Goal: Task Accomplishment & Management: Use online tool/utility

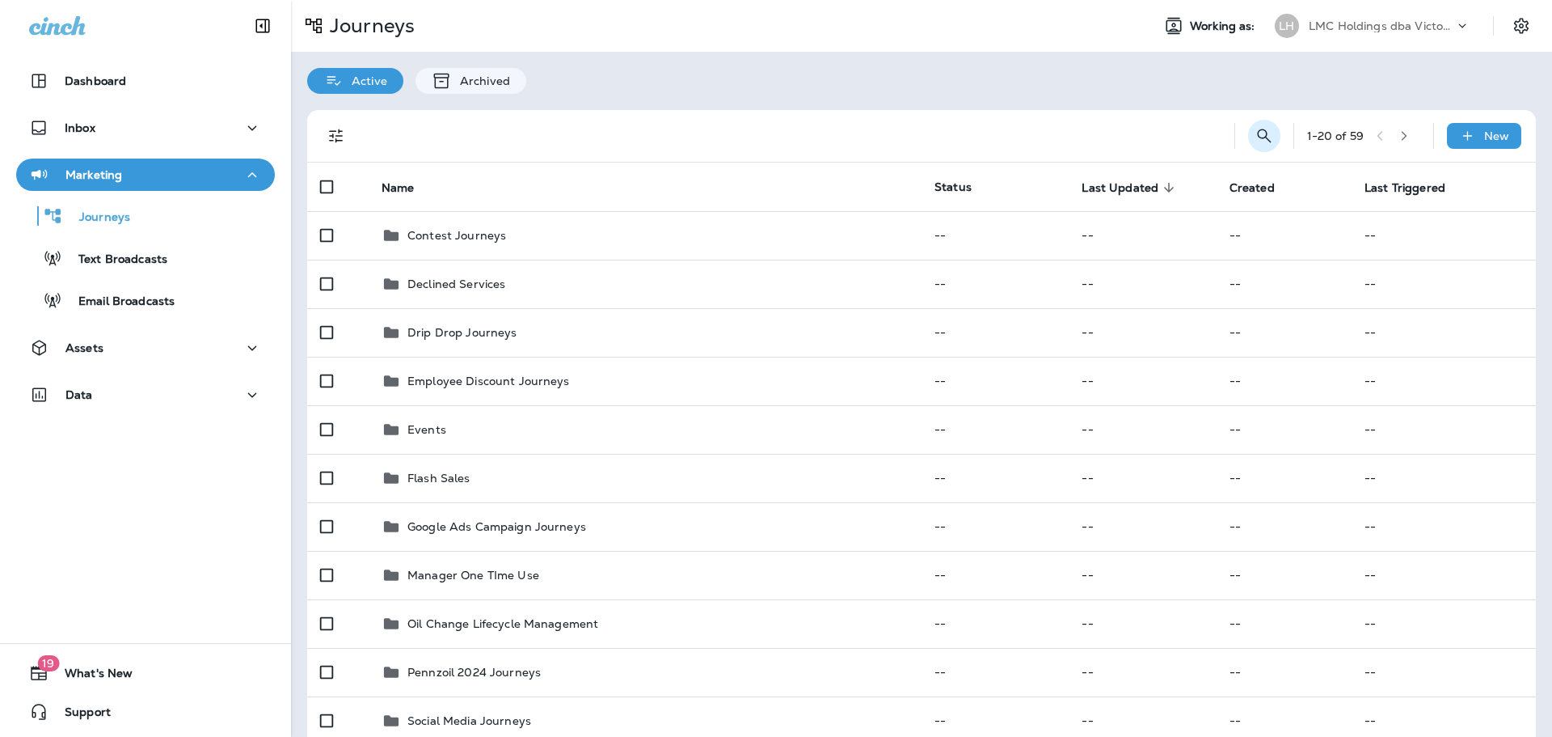
click at [1256, 126] on icon "Search Journeys" at bounding box center [1264, 135] width 19 height 19
click at [1172, 137] on input "text" at bounding box center [1193, 134] width 144 height 43
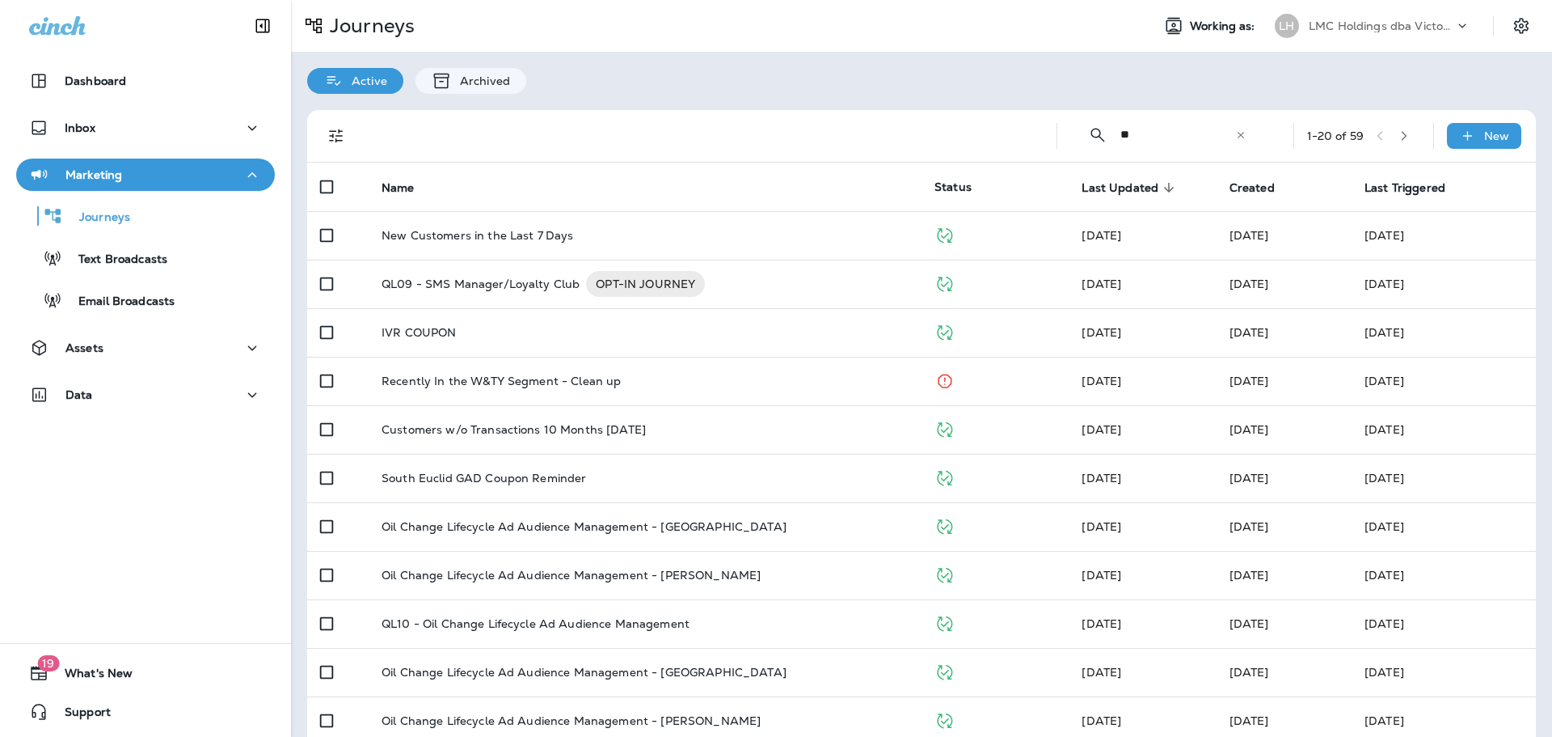
type input "*"
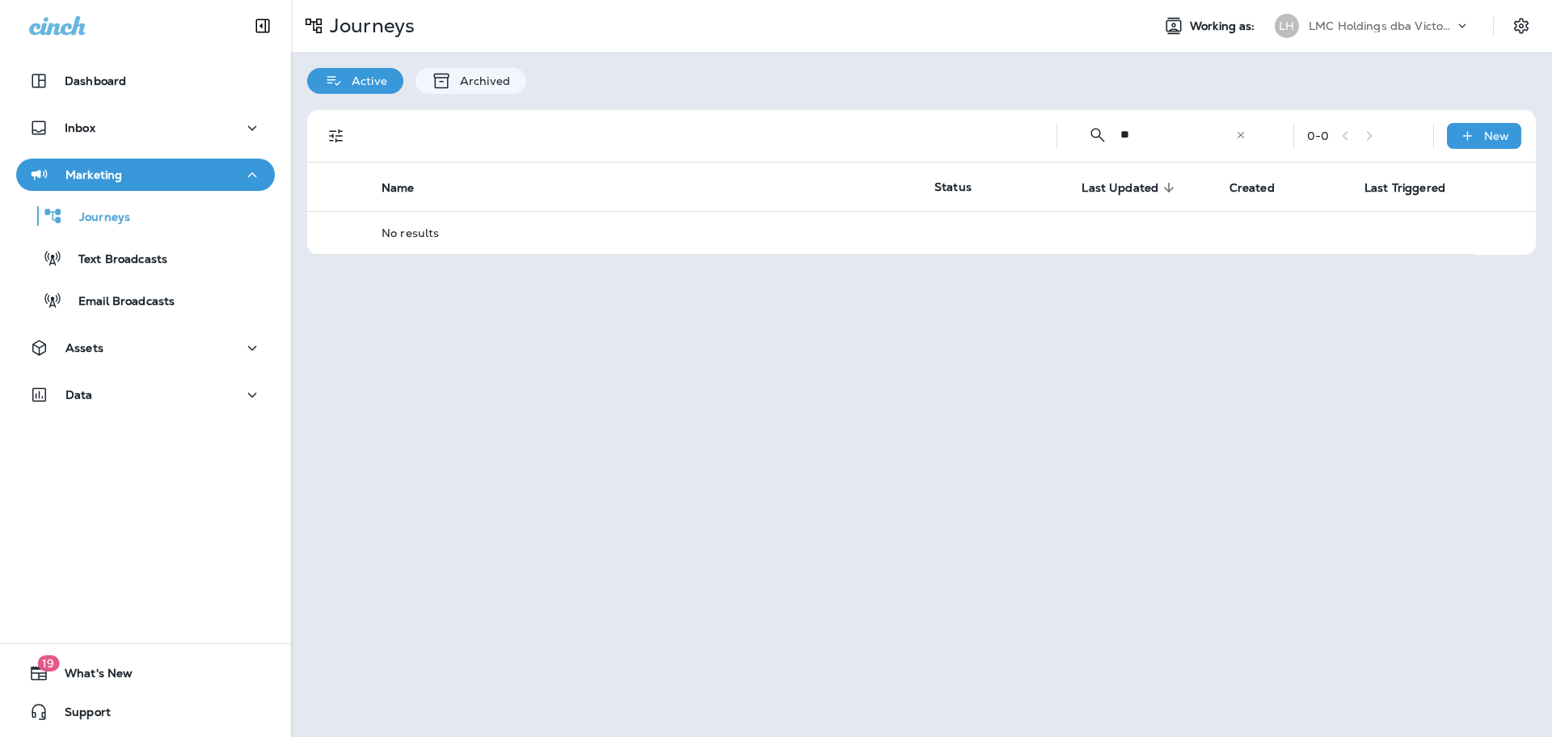
type input "*"
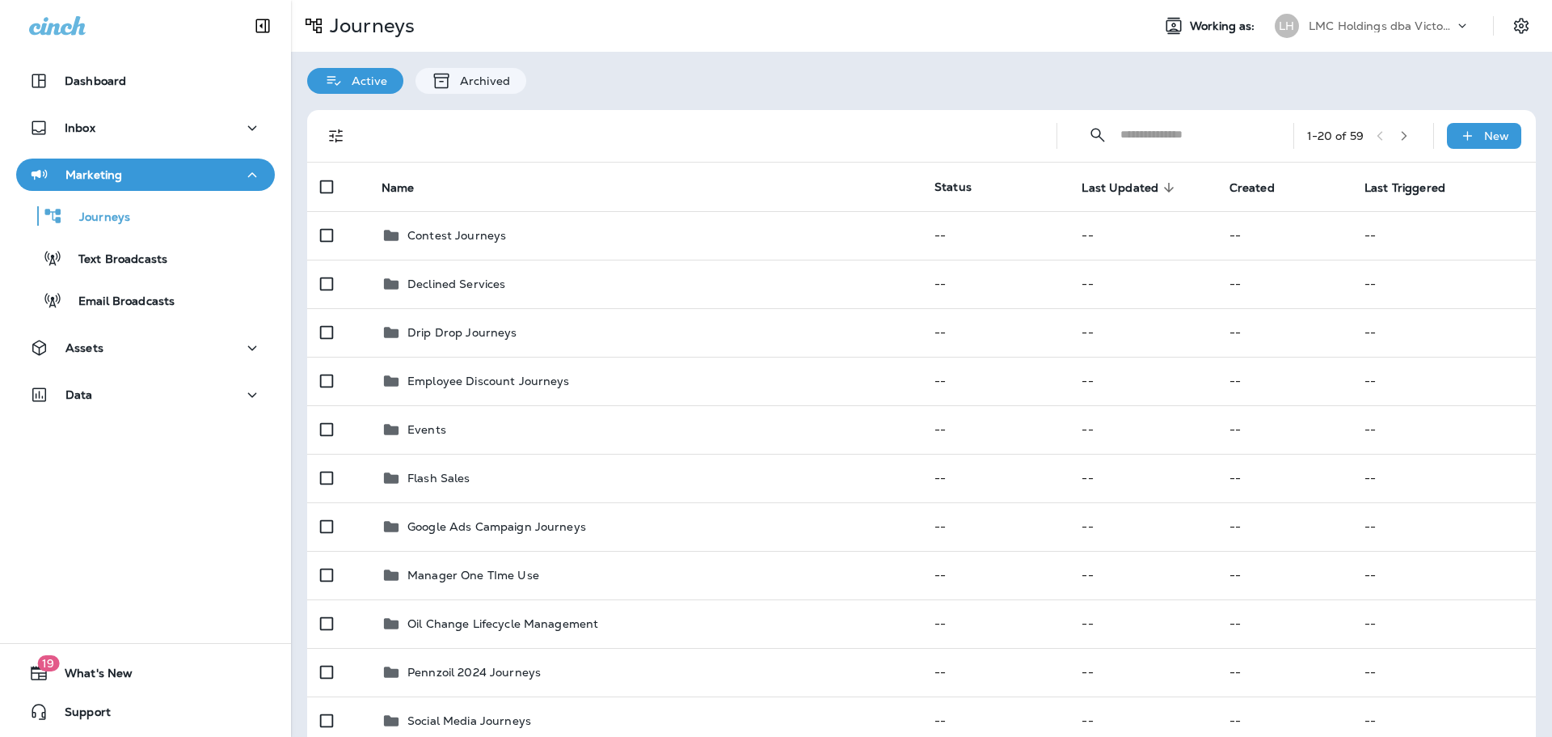
click at [365, 78] on p "Active" at bounding box center [366, 80] width 44 height 13
click at [336, 134] on icon "Filters" at bounding box center [336, 135] width 19 height 19
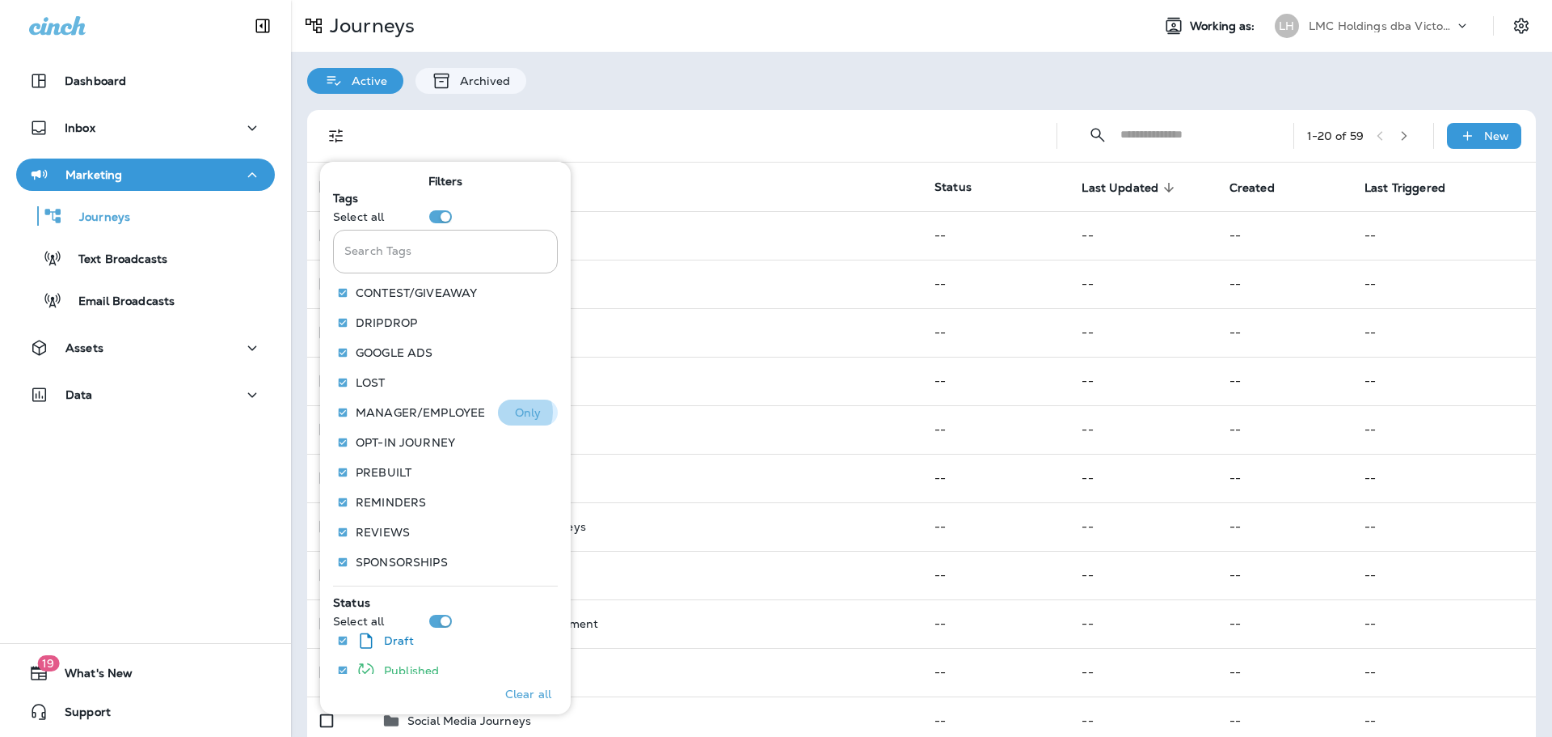
click at [515, 412] on p "Only" at bounding box center [528, 412] width 27 height 13
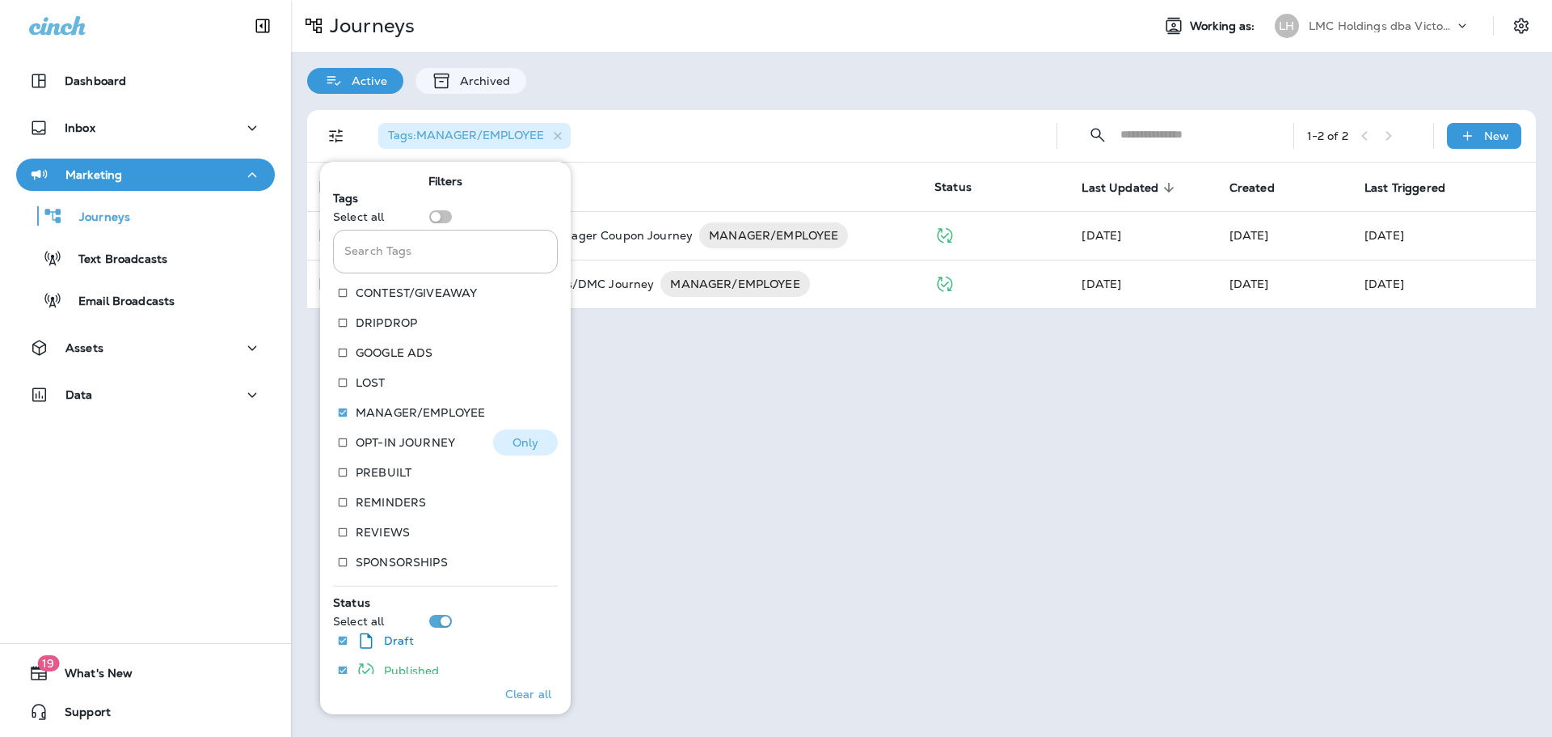
click at [513, 444] on p "Only" at bounding box center [526, 442] width 27 height 13
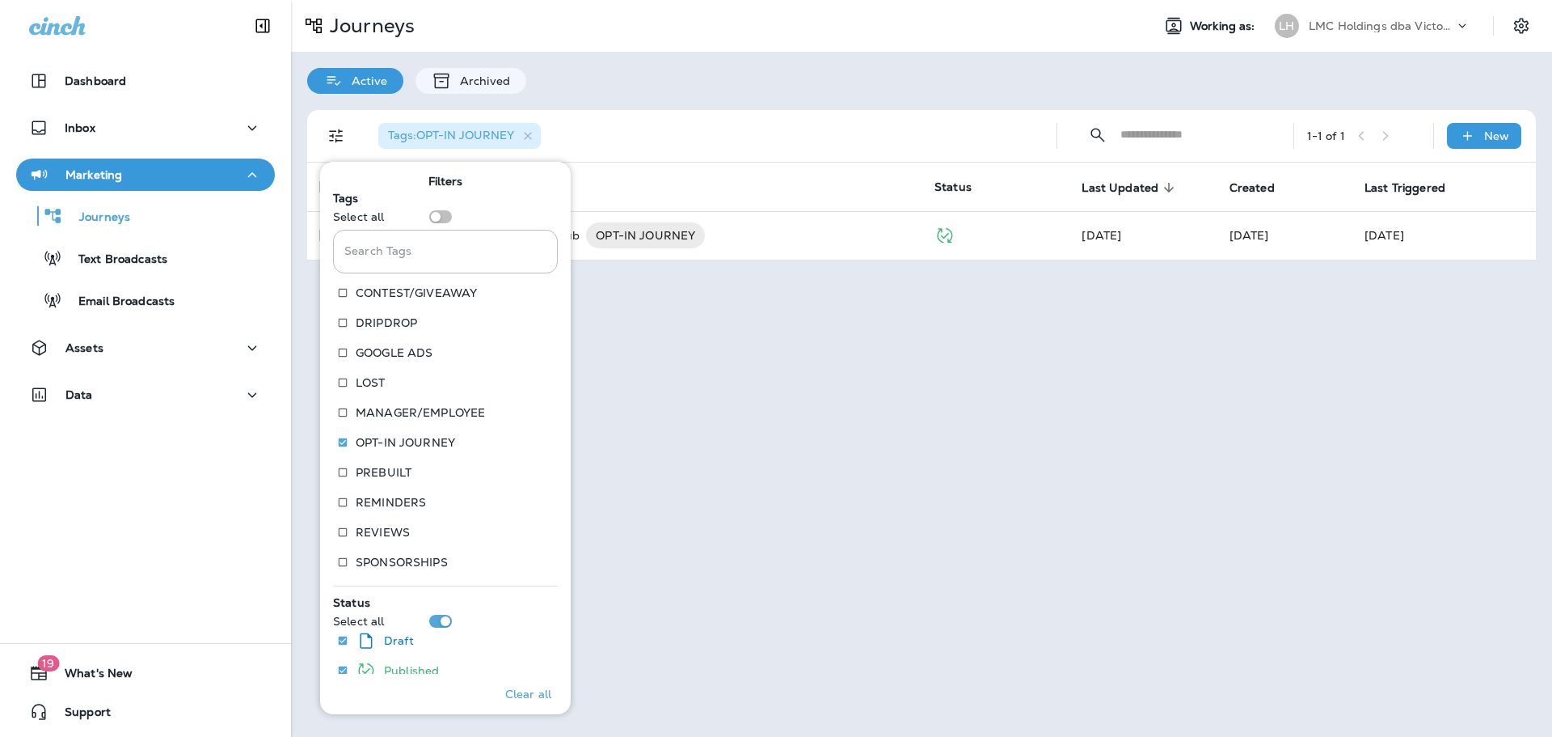
click at [731, 397] on div "Journeys Working as: LH LMC Holdings dba Victory Lane Quick Oil Change Active A…" at bounding box center [921, 368] width 1261 height 737
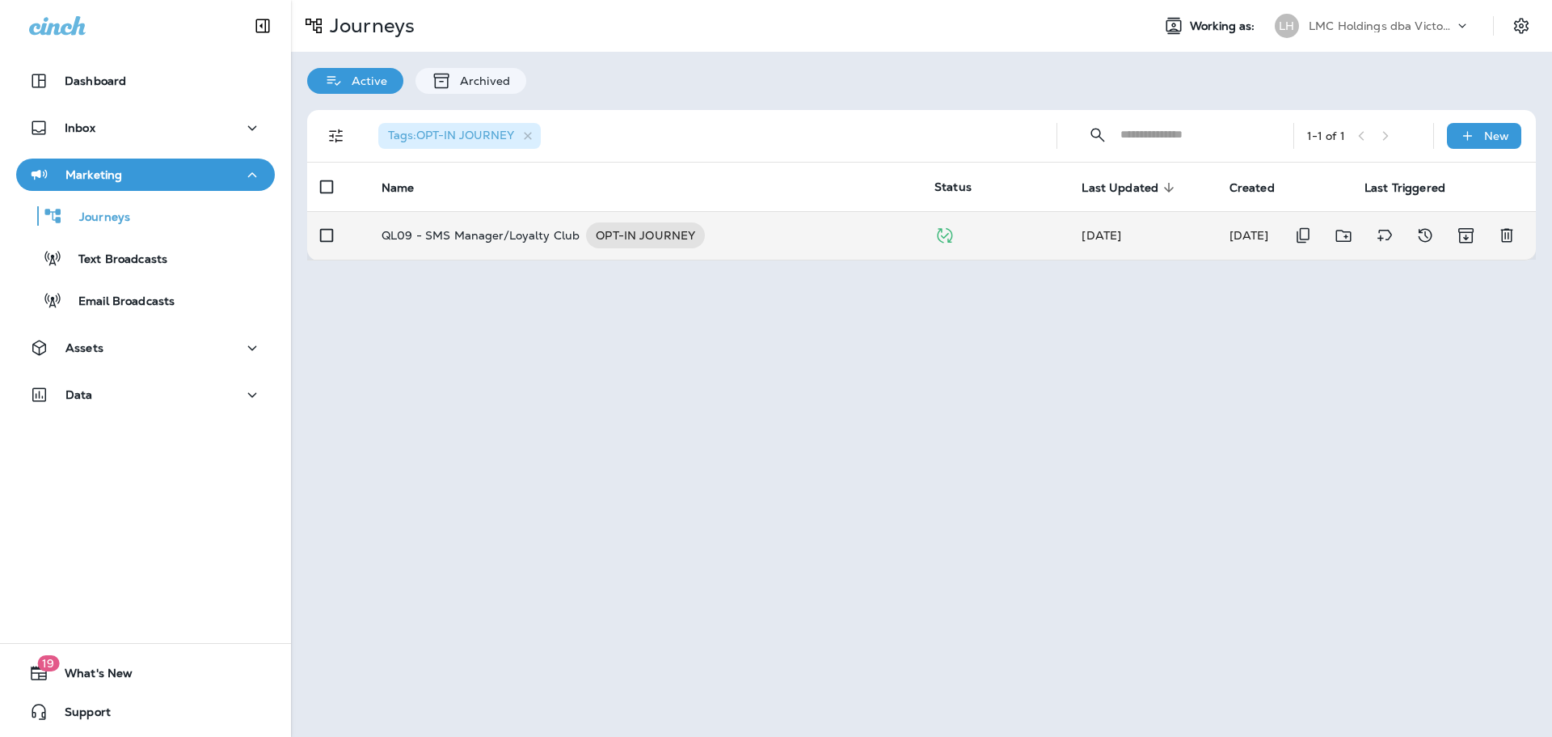
click at [726, 234] on div "QL09 - SMS Manager/Loyalty Club OPT-IN JOURNEY" at bounding box center [645, 235] width 527 height 26
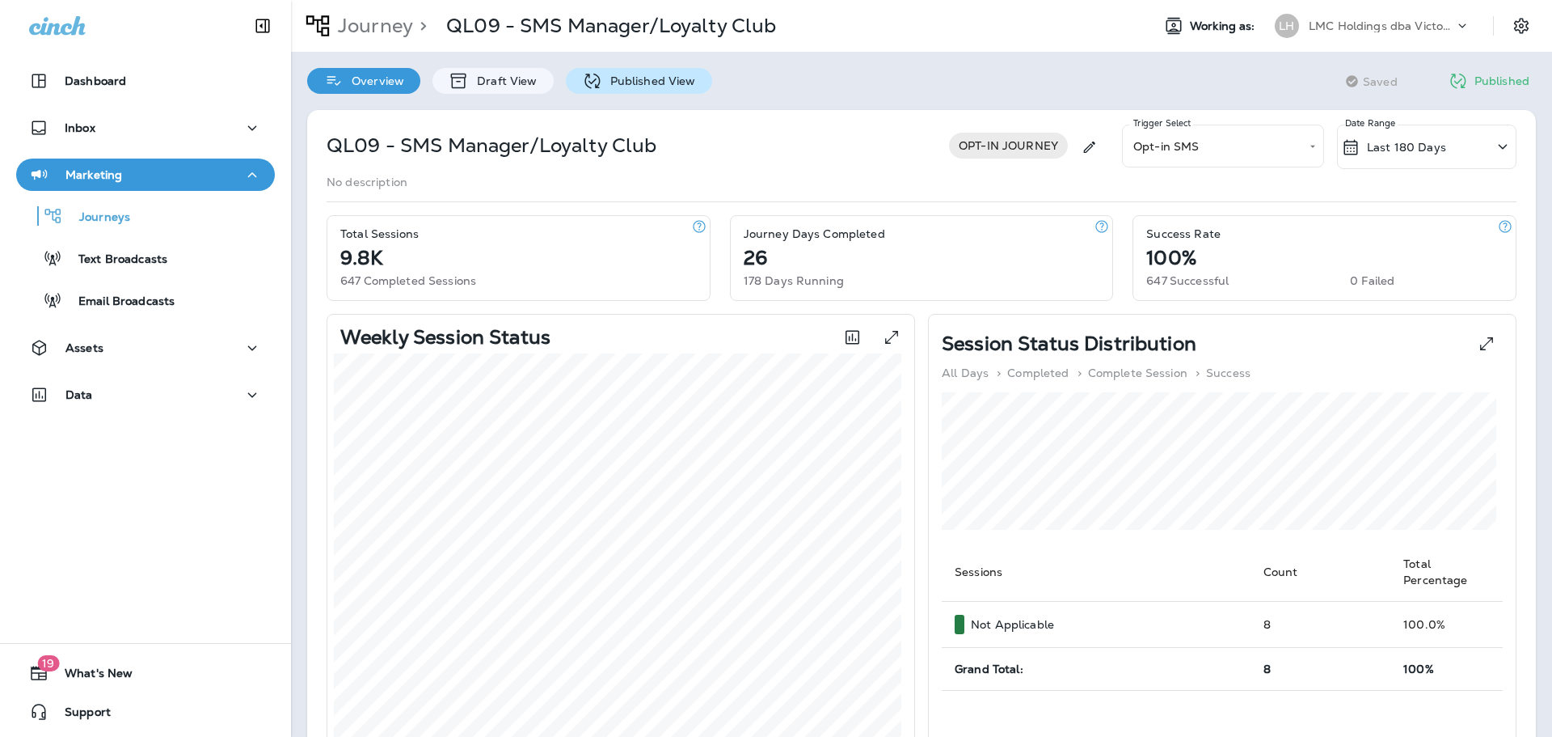
click at [641, 71] on div "Published View" at bounding box center [639, 81] width 146 height 26
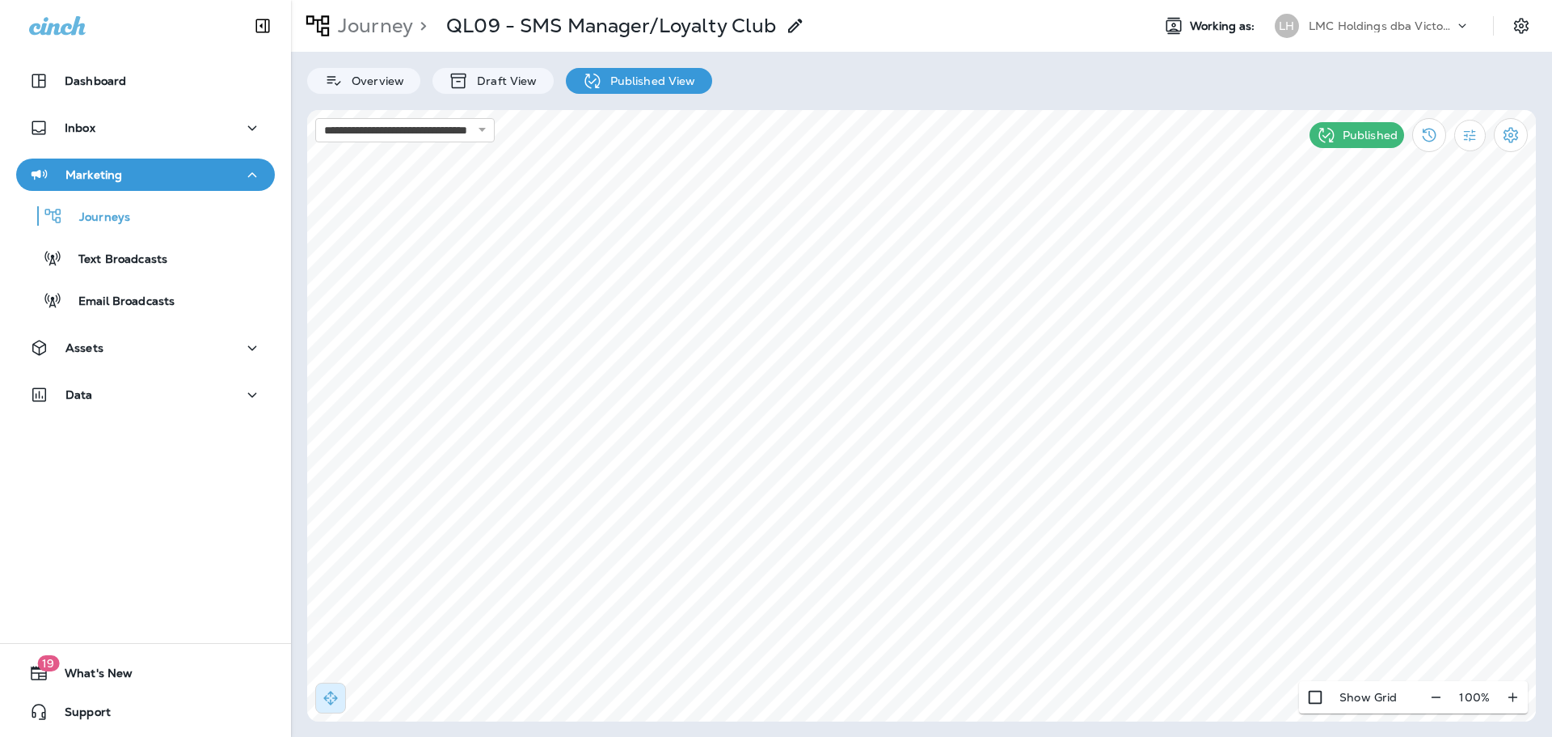
select select "*"
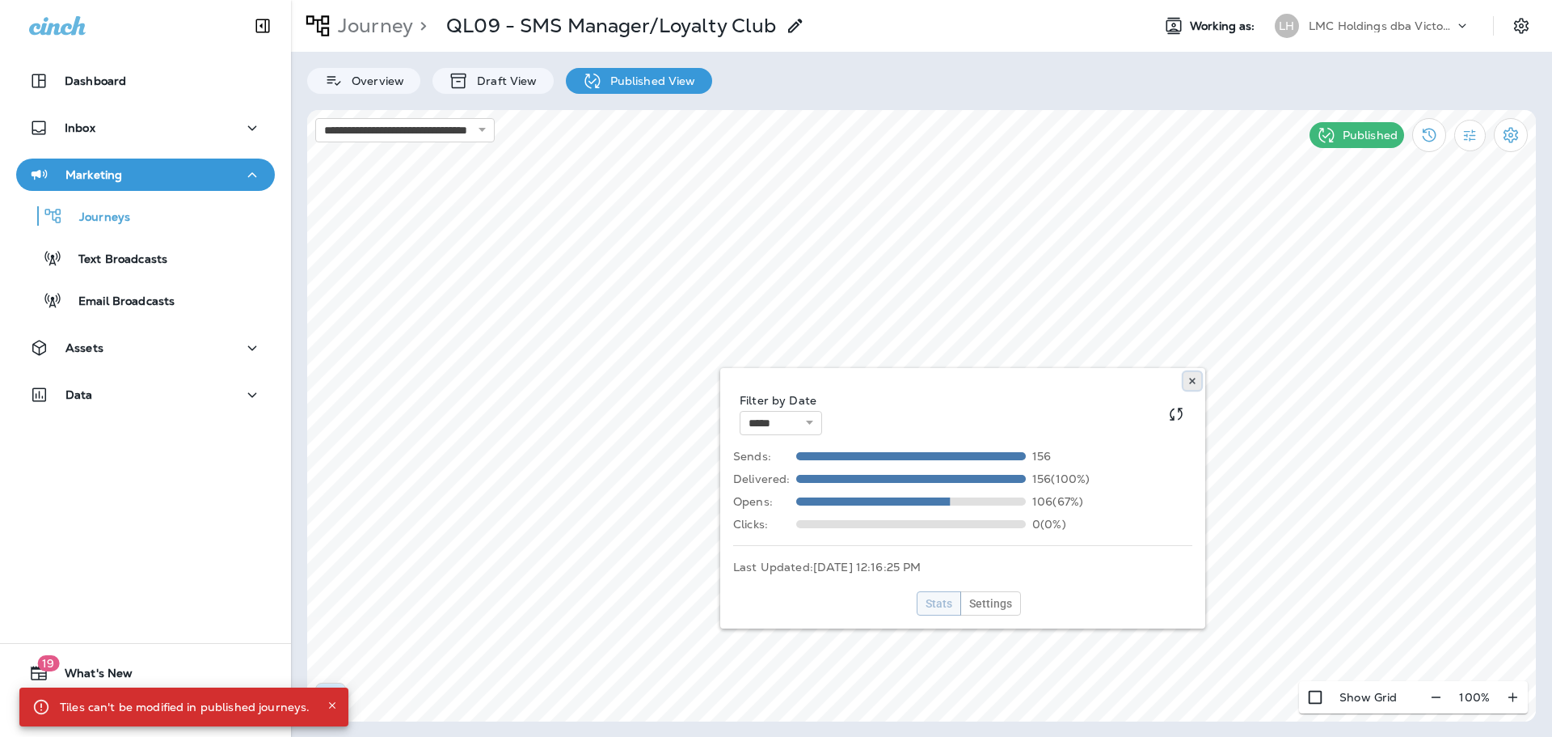
click at [1189, 381] on icon at bounding box center [1193, 381] width 10 height 10
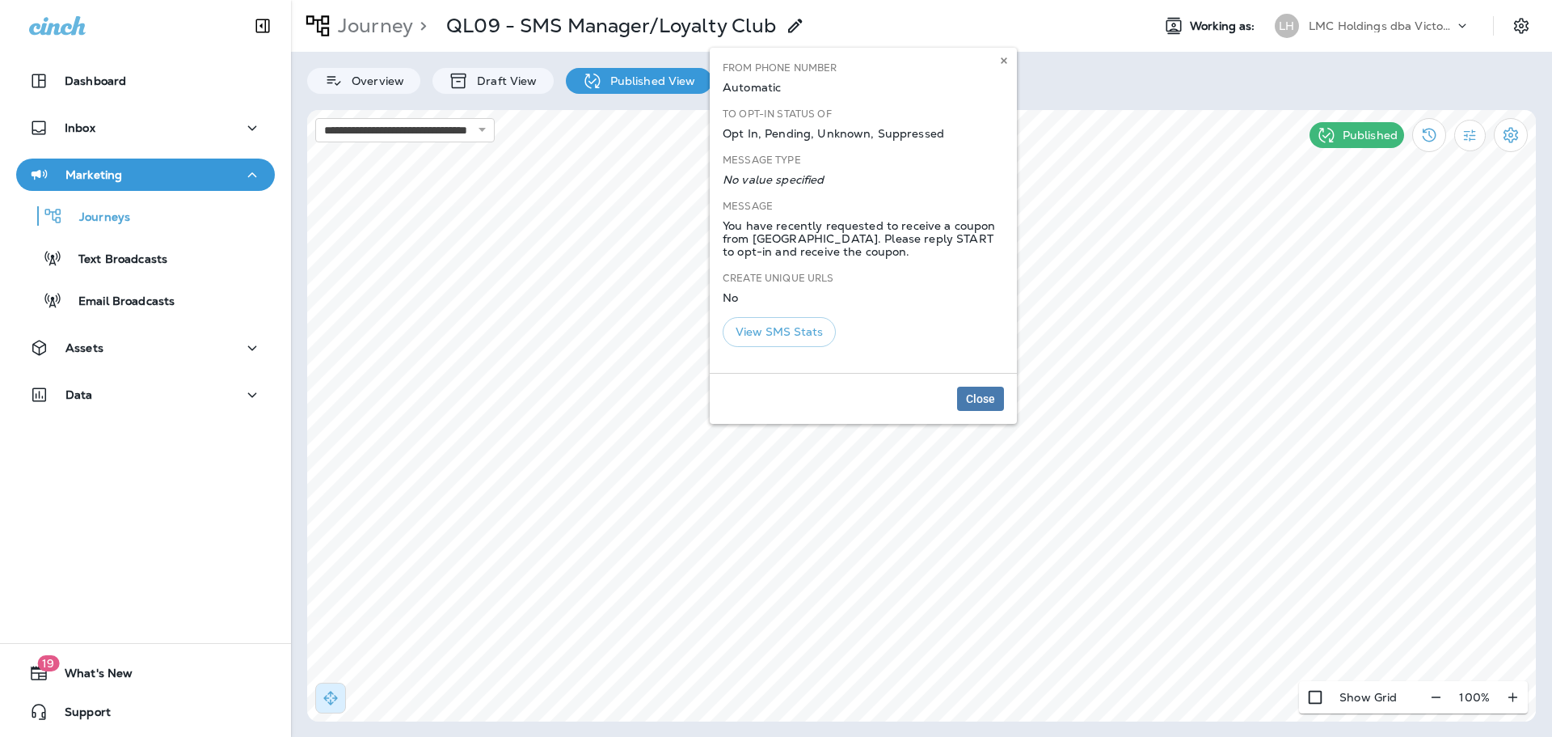
click at [1011, 99] on body "**********" at bounding box center [776, 49] width 1552 height 99
click at [1001, 64] on icon at bounding box center [1004, 61] width 10 height 10
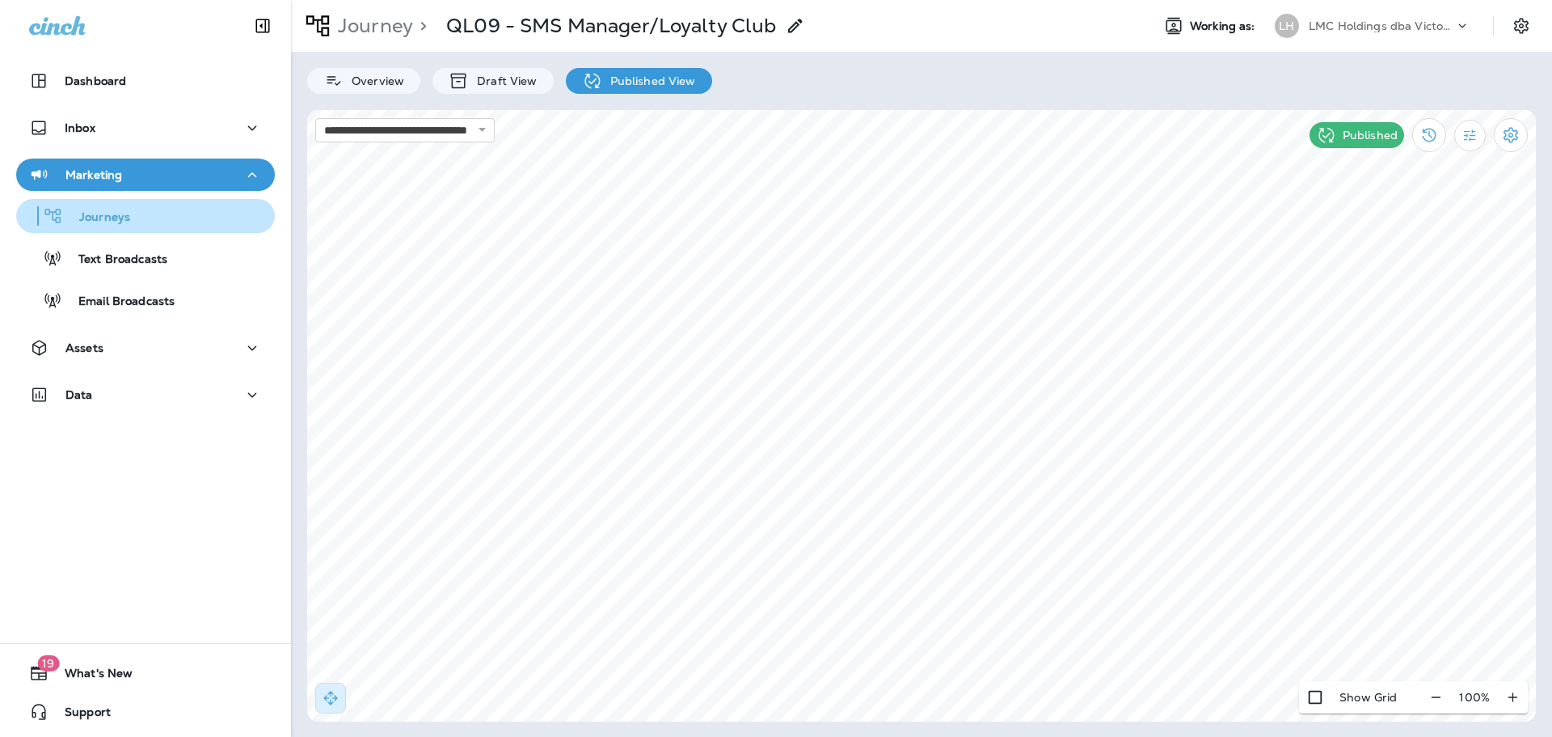
click at [194, 225] on div "Journeys" at bounding box center [146, 216] width 246 height 24
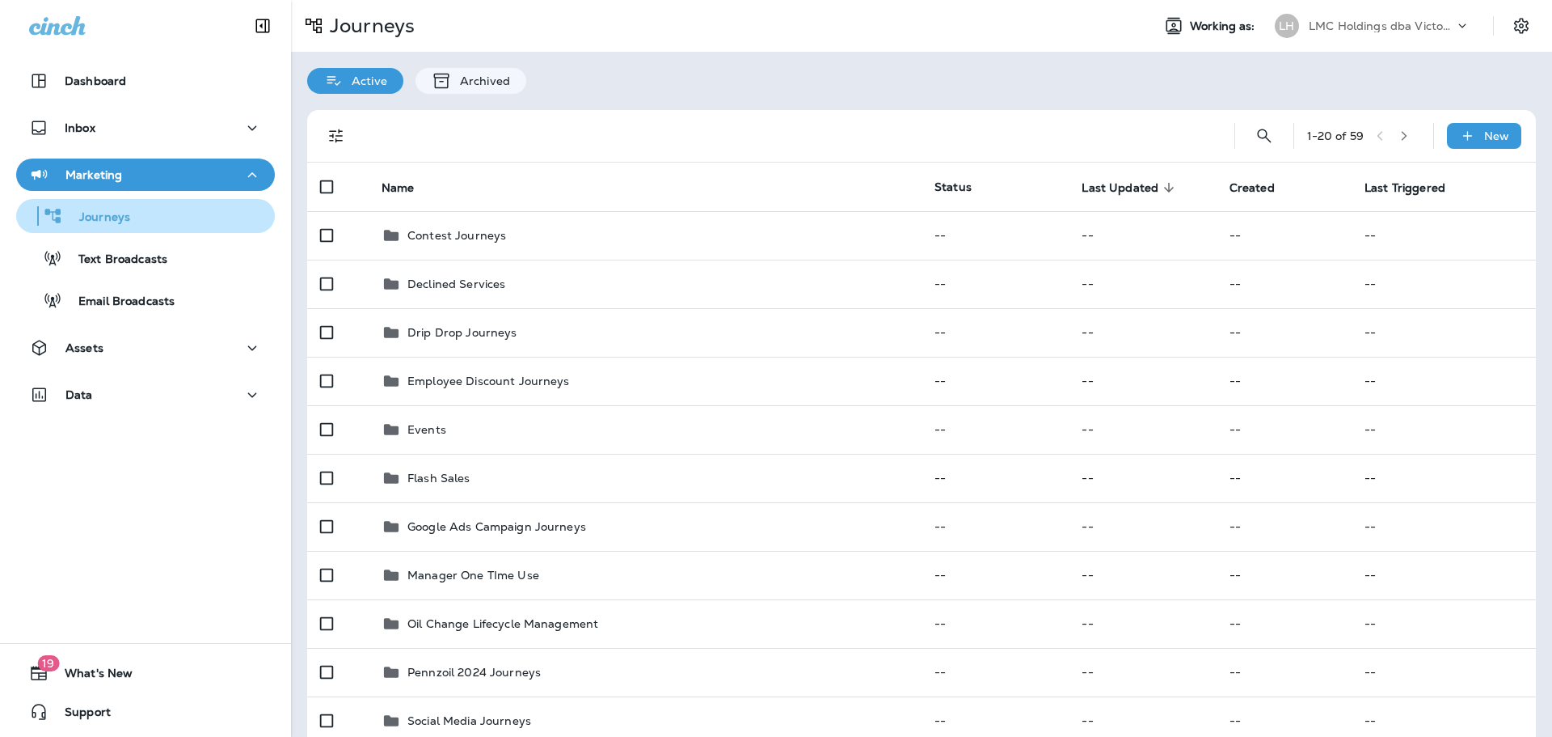
click at [157, 222] on div "Journeys" at bounding box center [146, 216] width 246 height 24
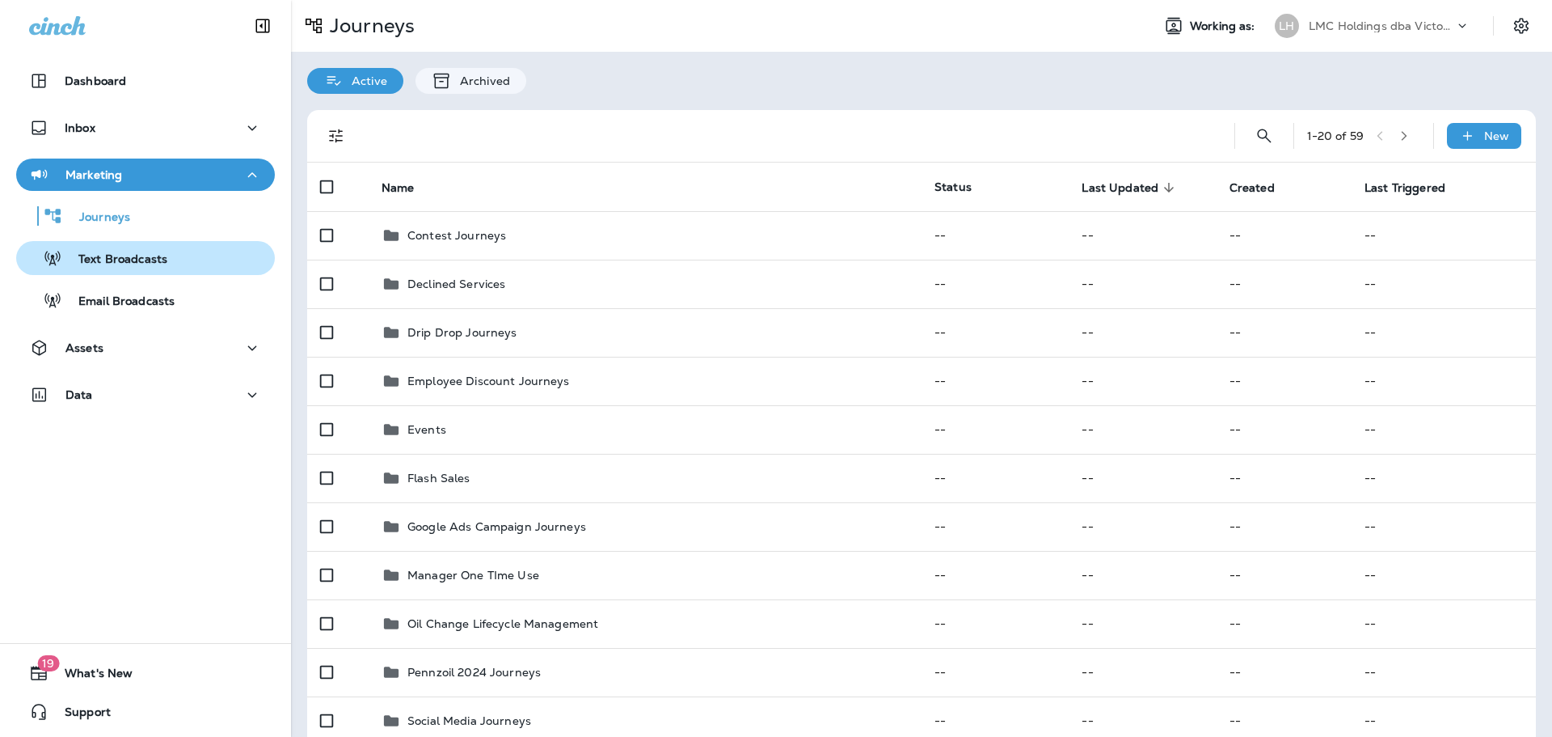
click at [150, 255] on p "Text Broadcasts" at bounding box center [114, 259] width 105 height 15
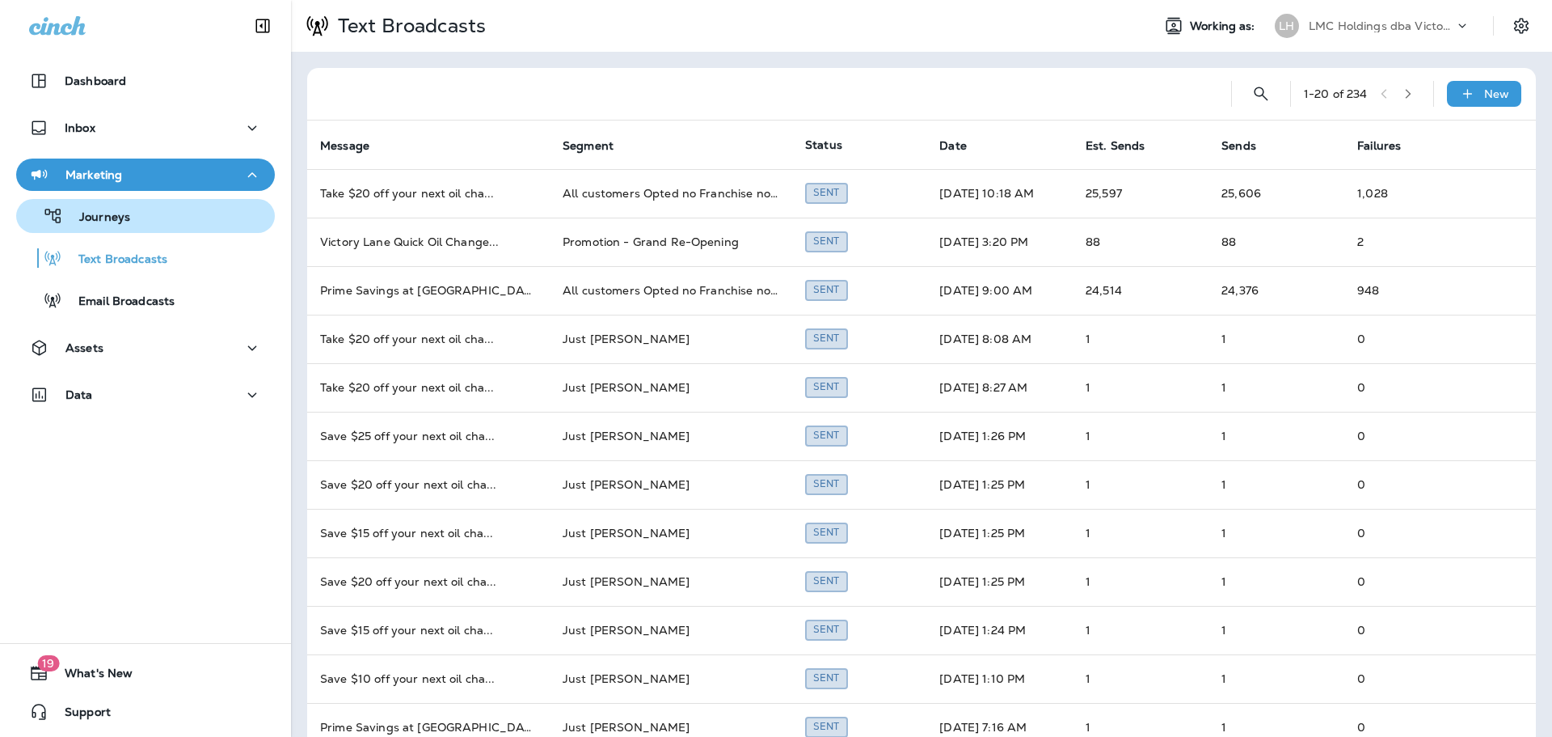
click at [150, 222] on div "Journeys" at bounding box center [146, 216] width 246 height 24
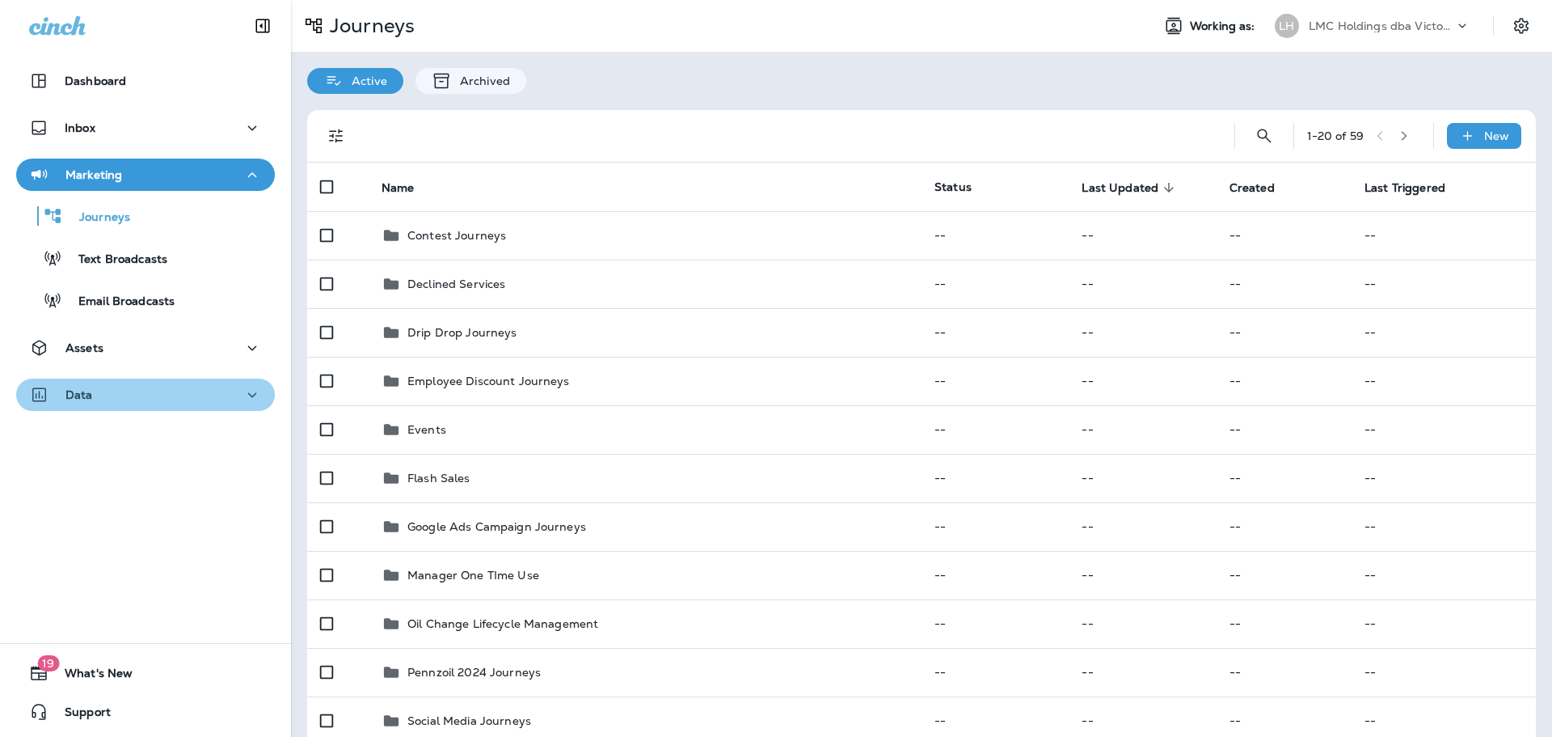
click at [160, 396] on div "Data" at bounding box center [145, 395] width 233 height 20
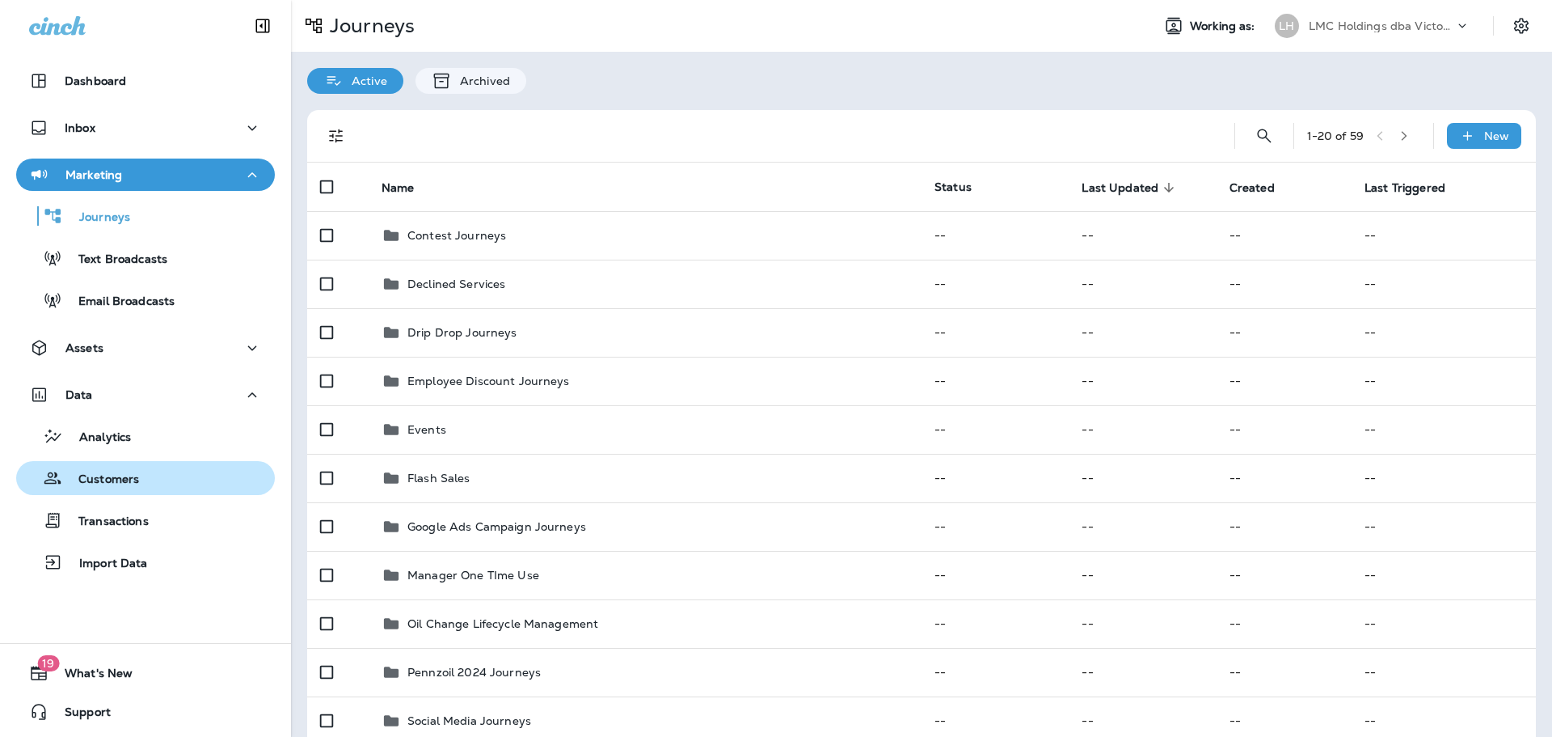
click at [122, 467] on div "Customers" at bounding box center [81, 478] width 116 height 24
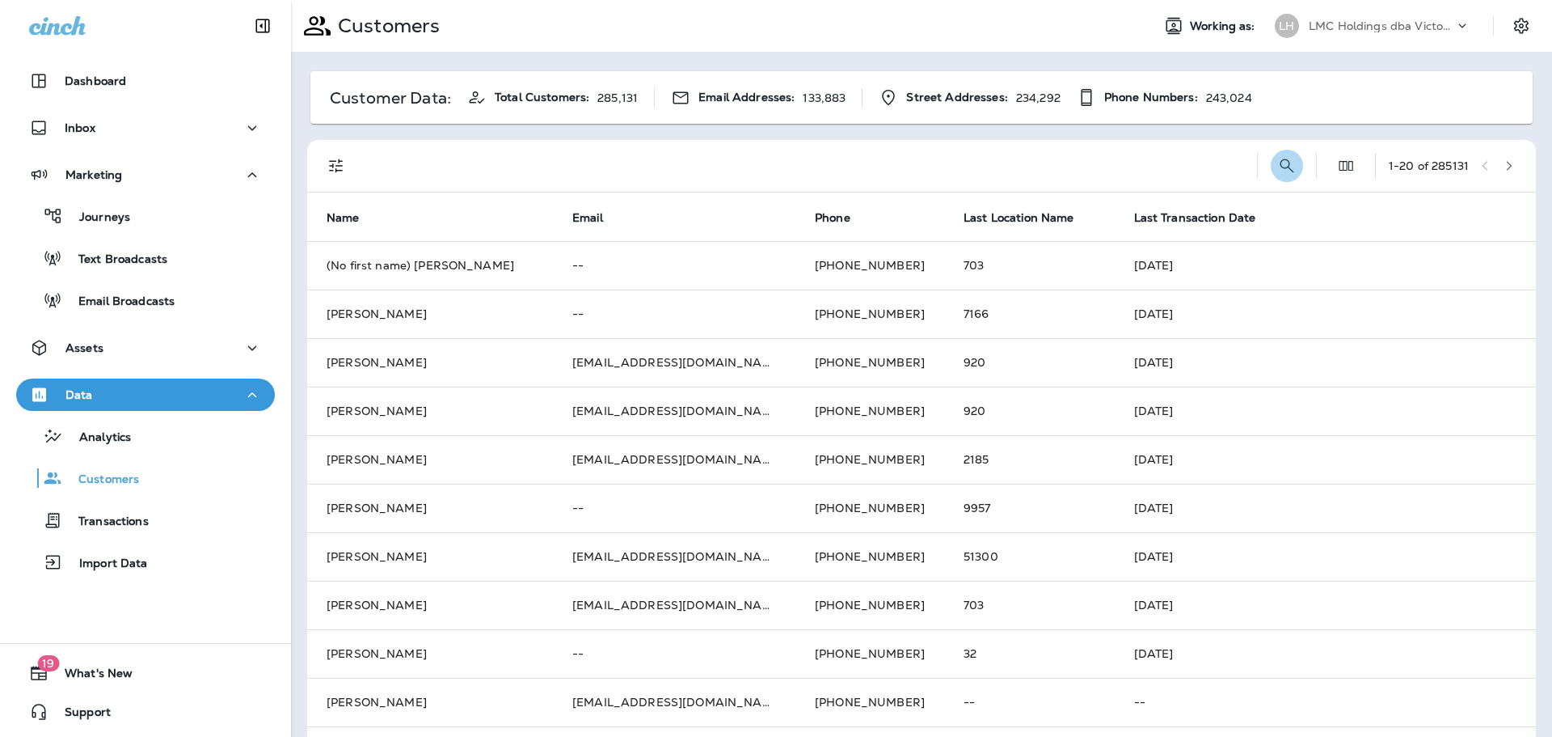
click at [1280, 160] on button "Search Customers" at bounding box center [1287, 166] width 32 height 32
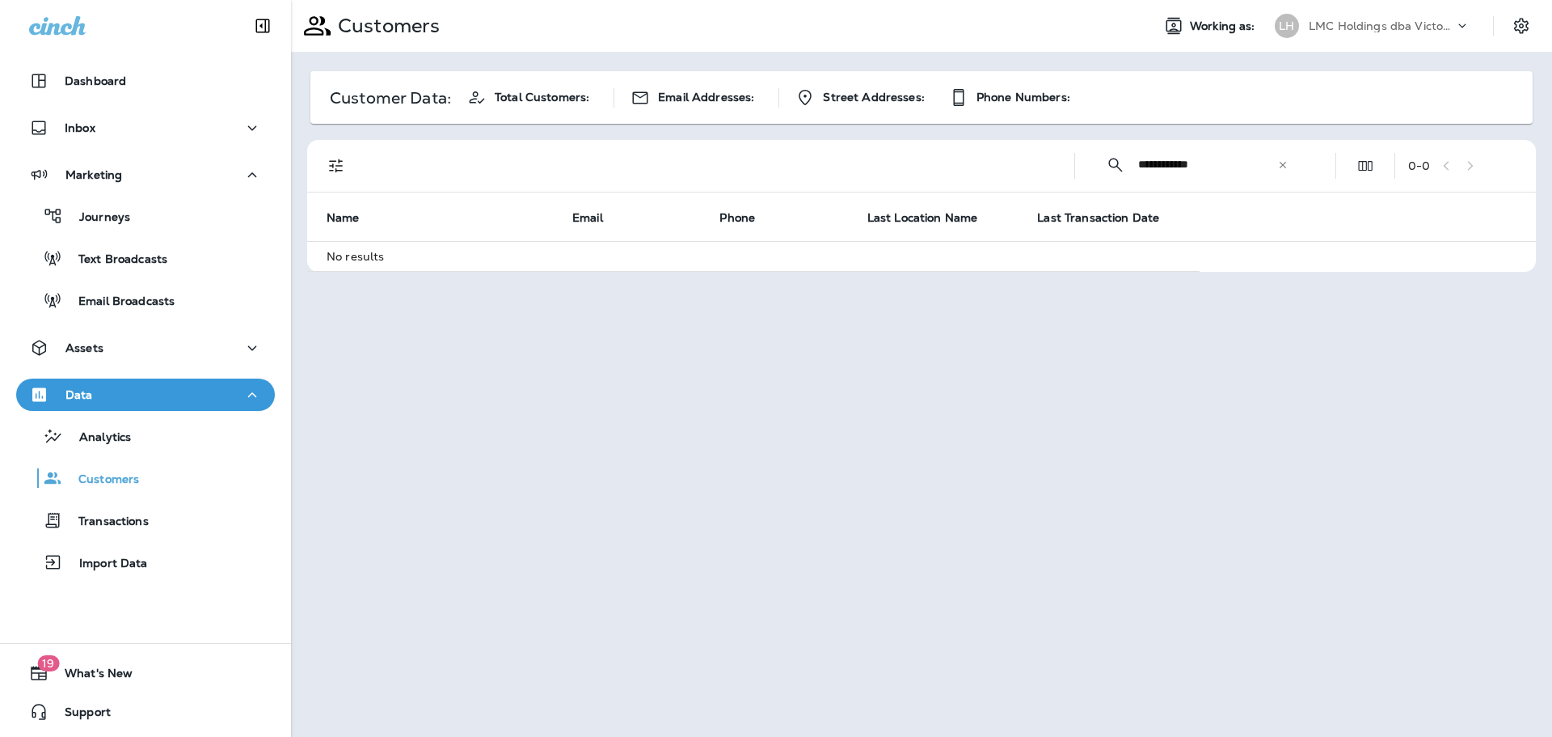
click at [1193, 159] on input "**********" at bounding box center [1207, 164] width 139 height 43
click at [1164, 165] on input "**********" at bounding box center [1207, 164] width 139 height 43
click at [1187, 164] on input "**********" at bounding box center [1207, 164] width 139 height 43
type input "**********"
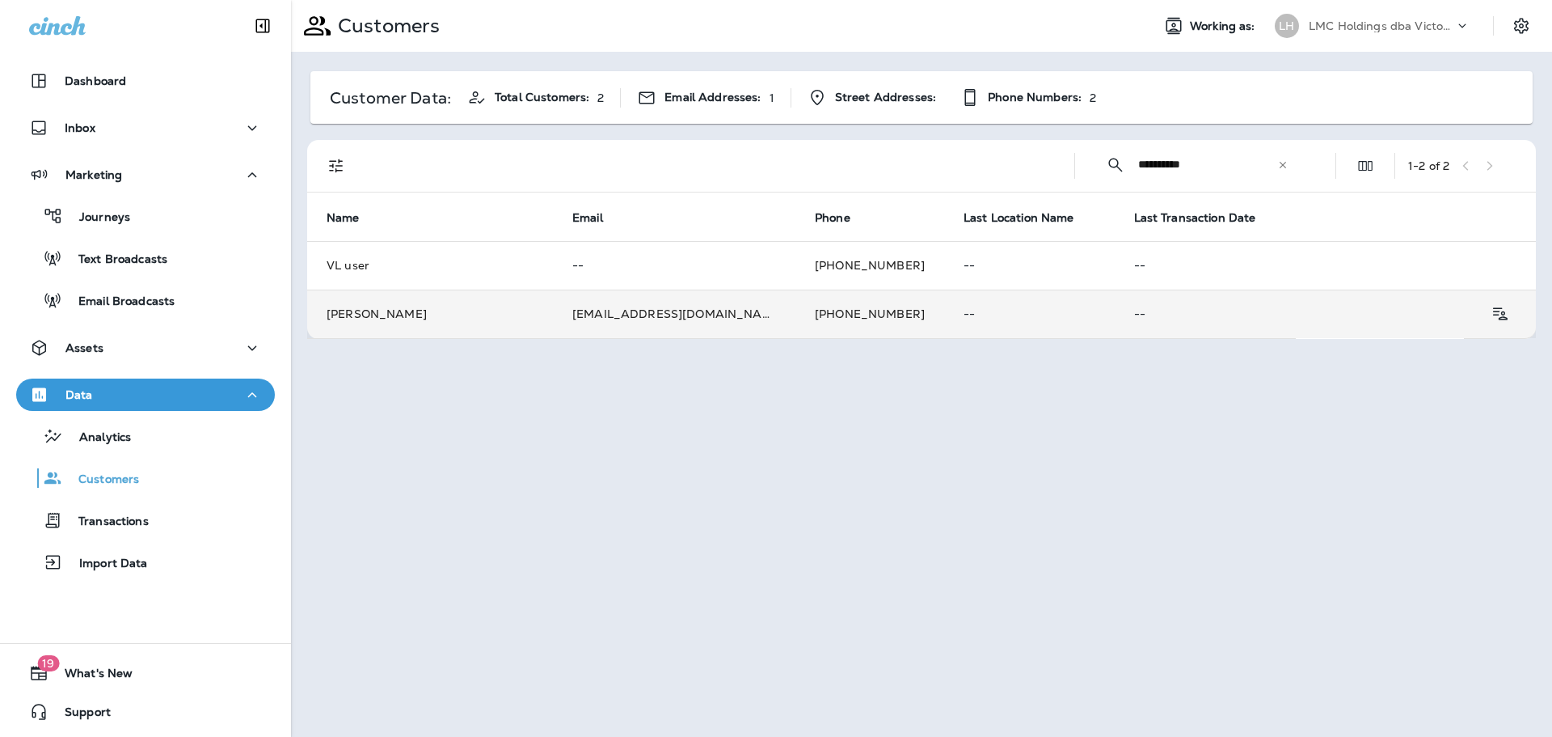
click at [796, 313] on td "[PHONE_NUMBER]" at bounding box center [870, 313] width 149 height 49
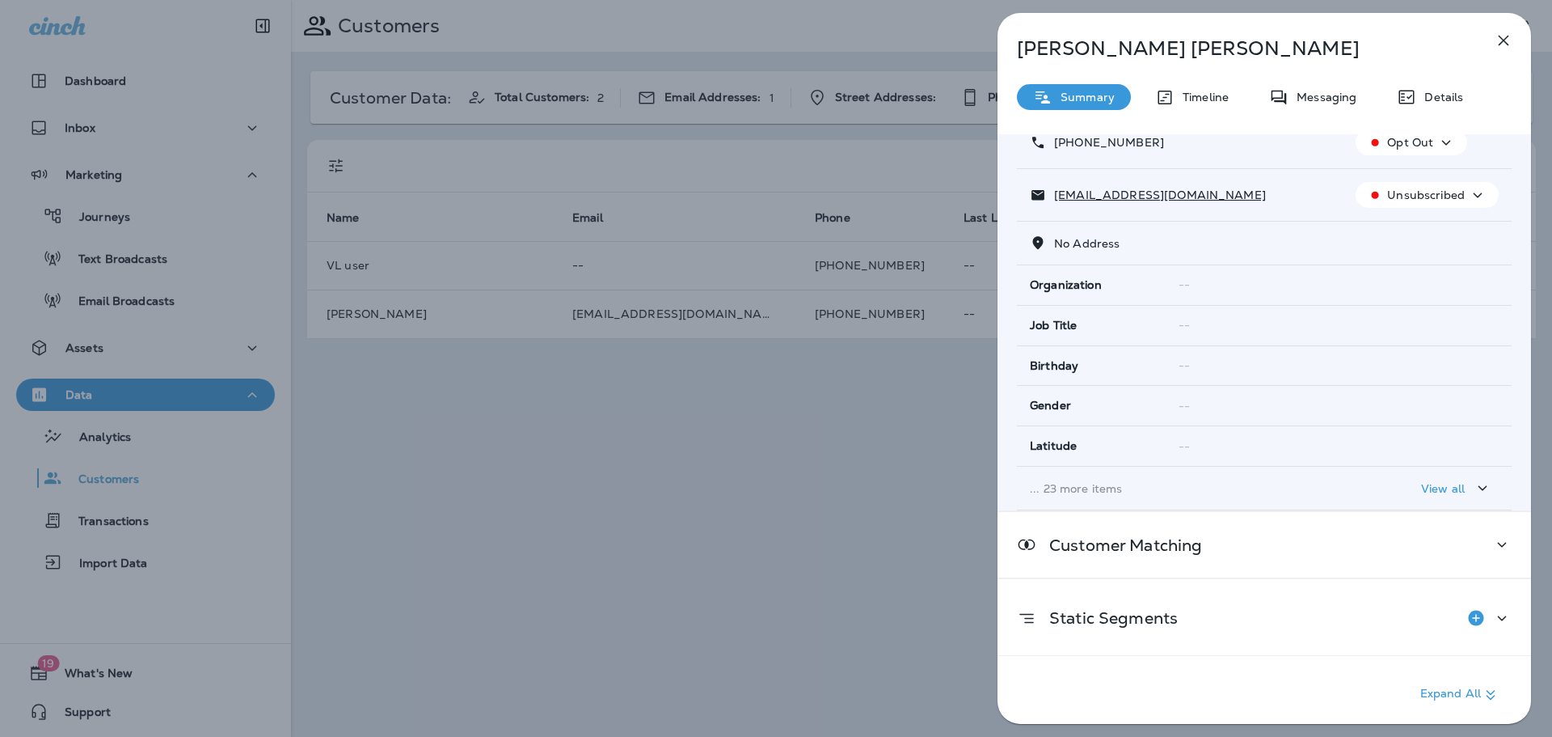
scroll to position [115, 0]
click at [1218, 100] on p "Timeline" at bounding box center [1202, 97] width 54 height 13
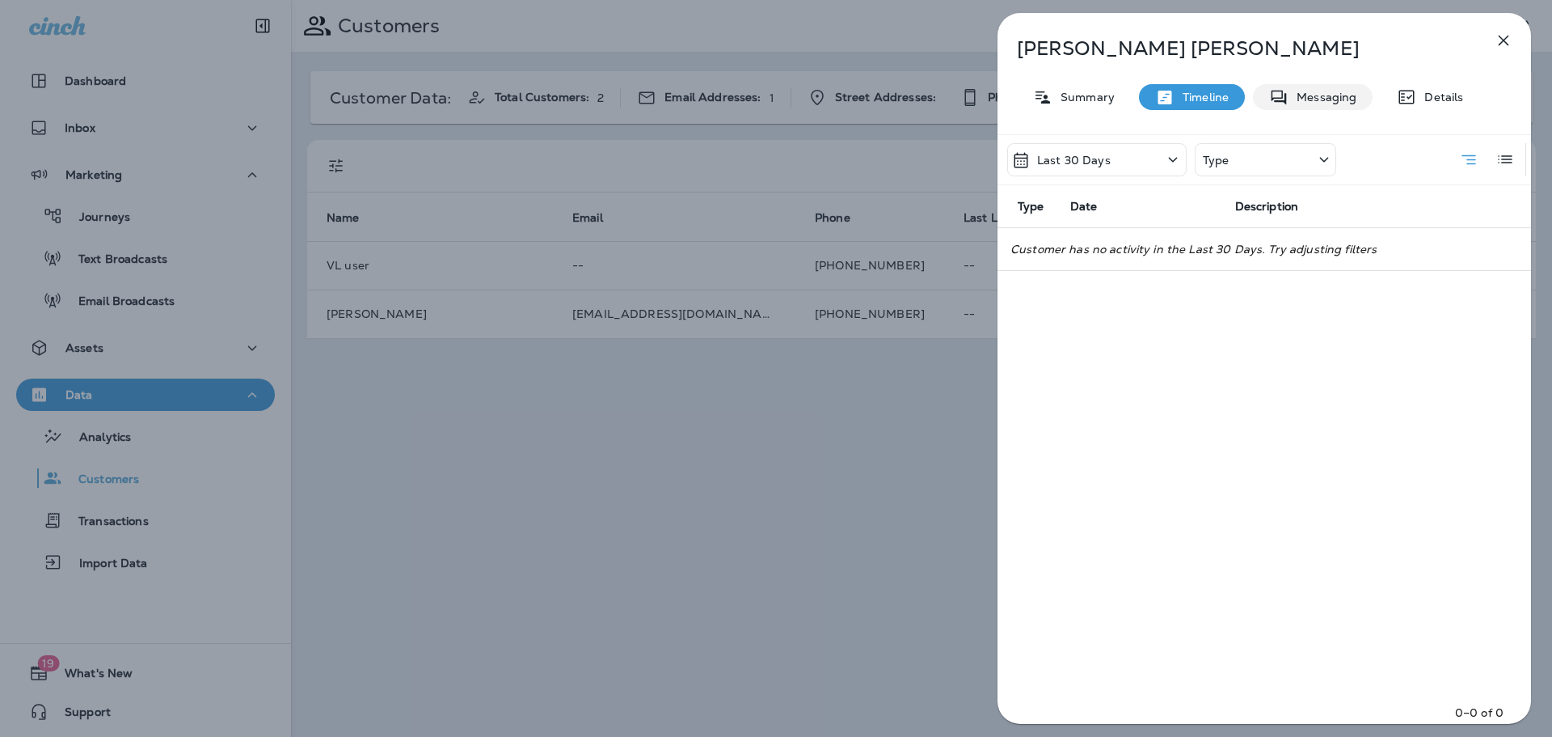
click at [1303, 99] on p "Messaging" at bounding box center [1323, 97] width 68 height 13
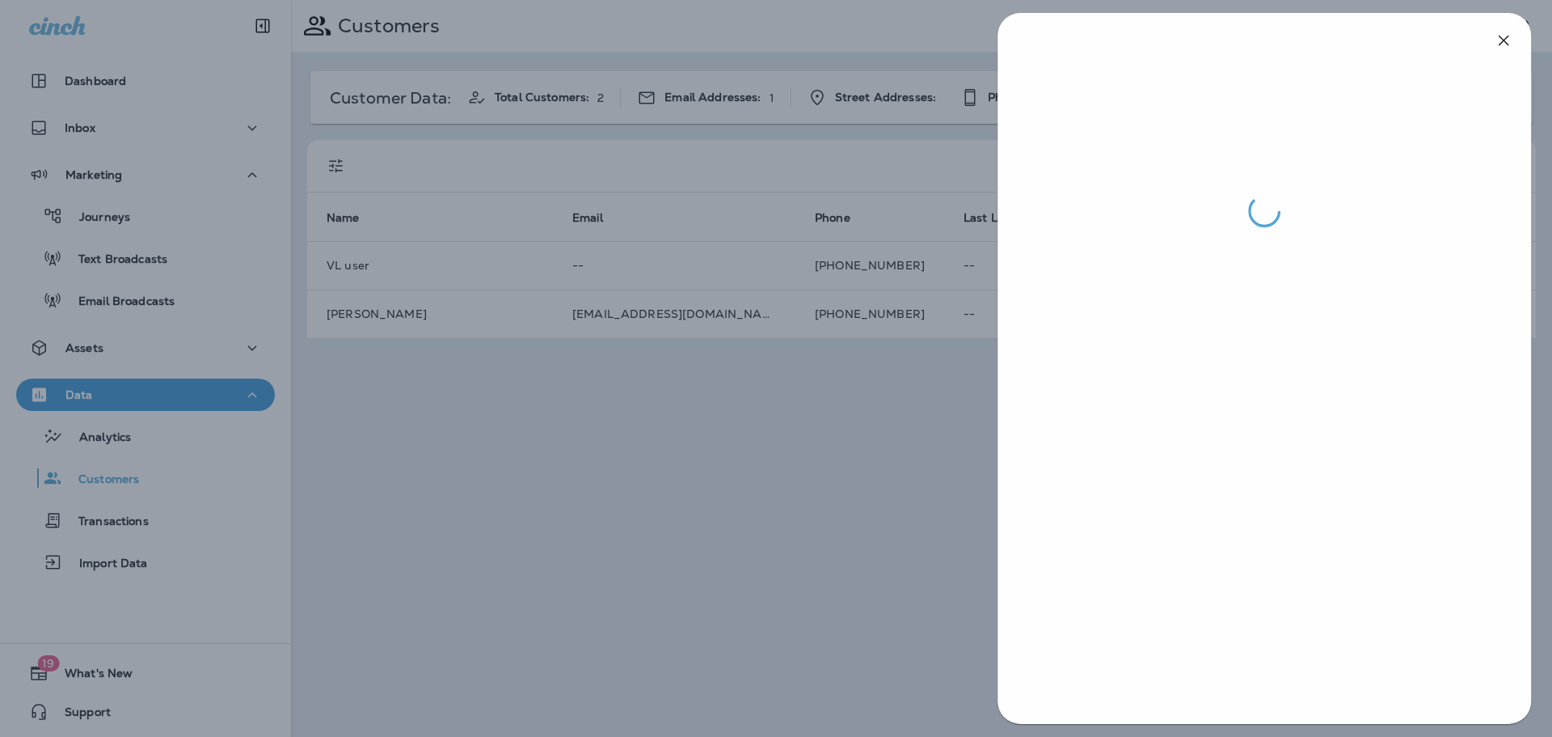
click at [801, 428] on div at bounding box center [776, 368] width 1552 height 737
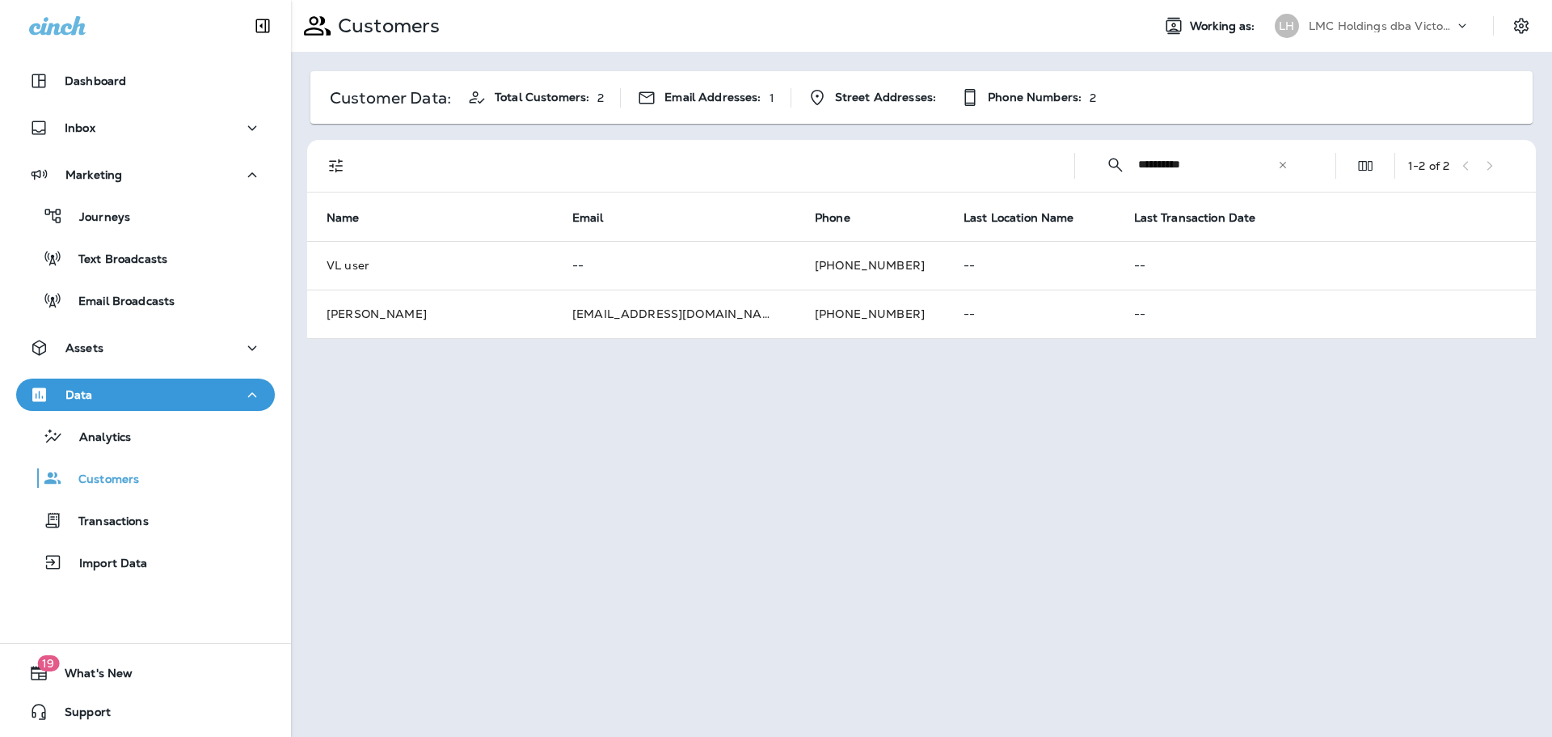
click at [809, 268] on td "[PHONE_NUMBER]" at bounding box center [870, 265] width 149 height 49
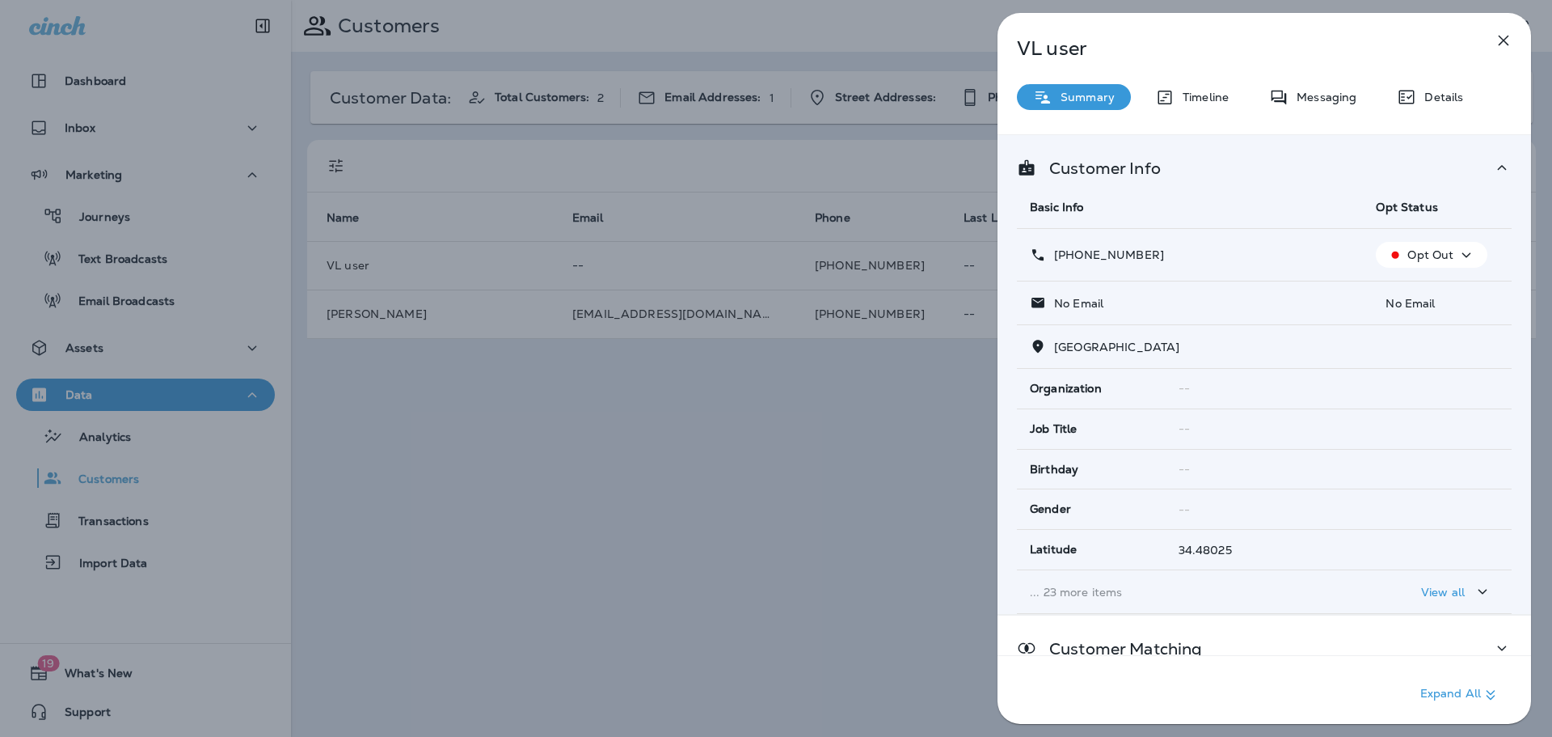
click at [1313, 111] on div "VL user Summary Timeline Messaging Details Customer Info Basic Info Opt Status …" at bounding box center [1265, 373] width 534 height 720
click at [1287, 100] on icon at bounding box center [1278, 97] width 19 height 20
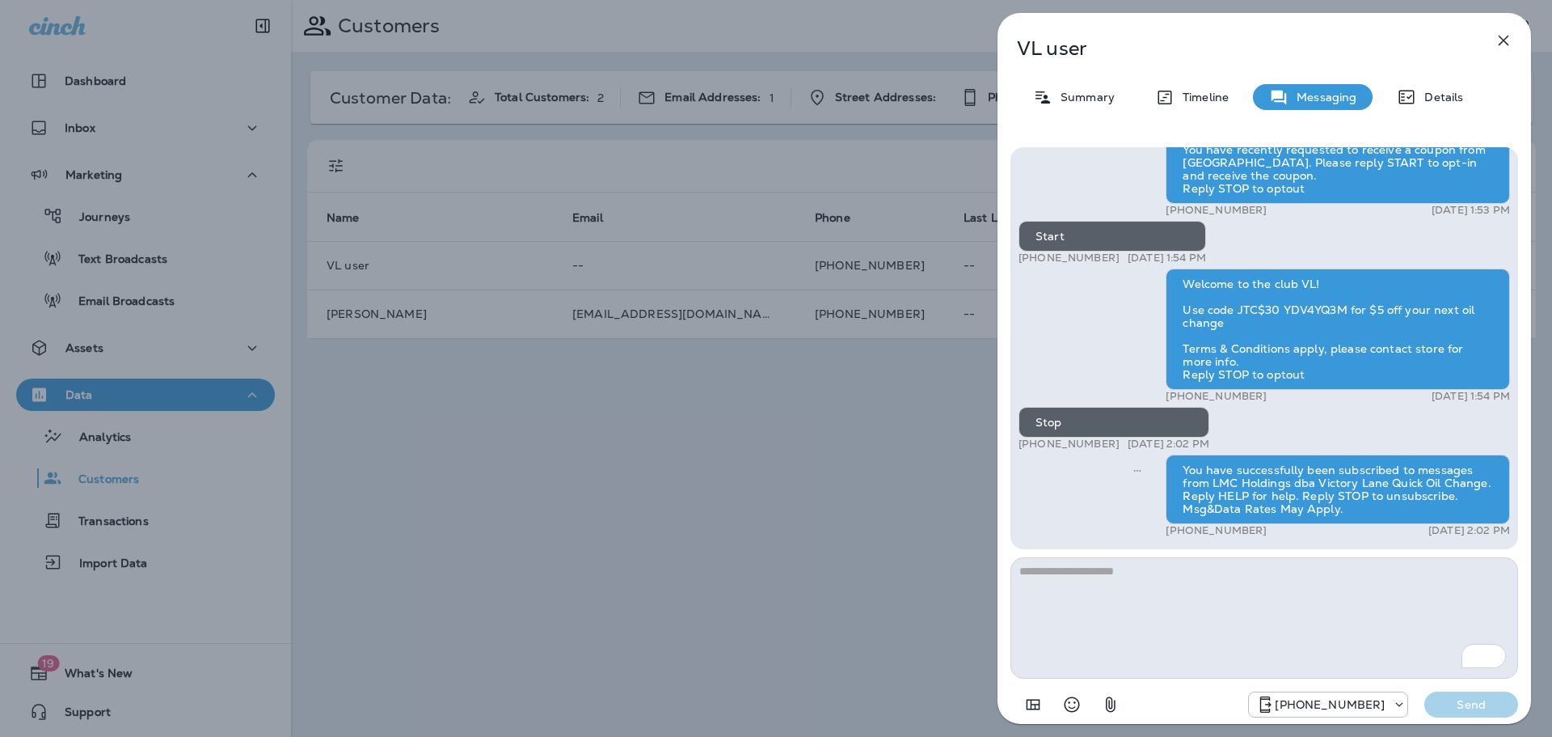
click at [807, 431] on div "VL user Summary Timeline Messaging Details You have recently requested to recei…" at bounding box center [776, 368] width 1552 height 737
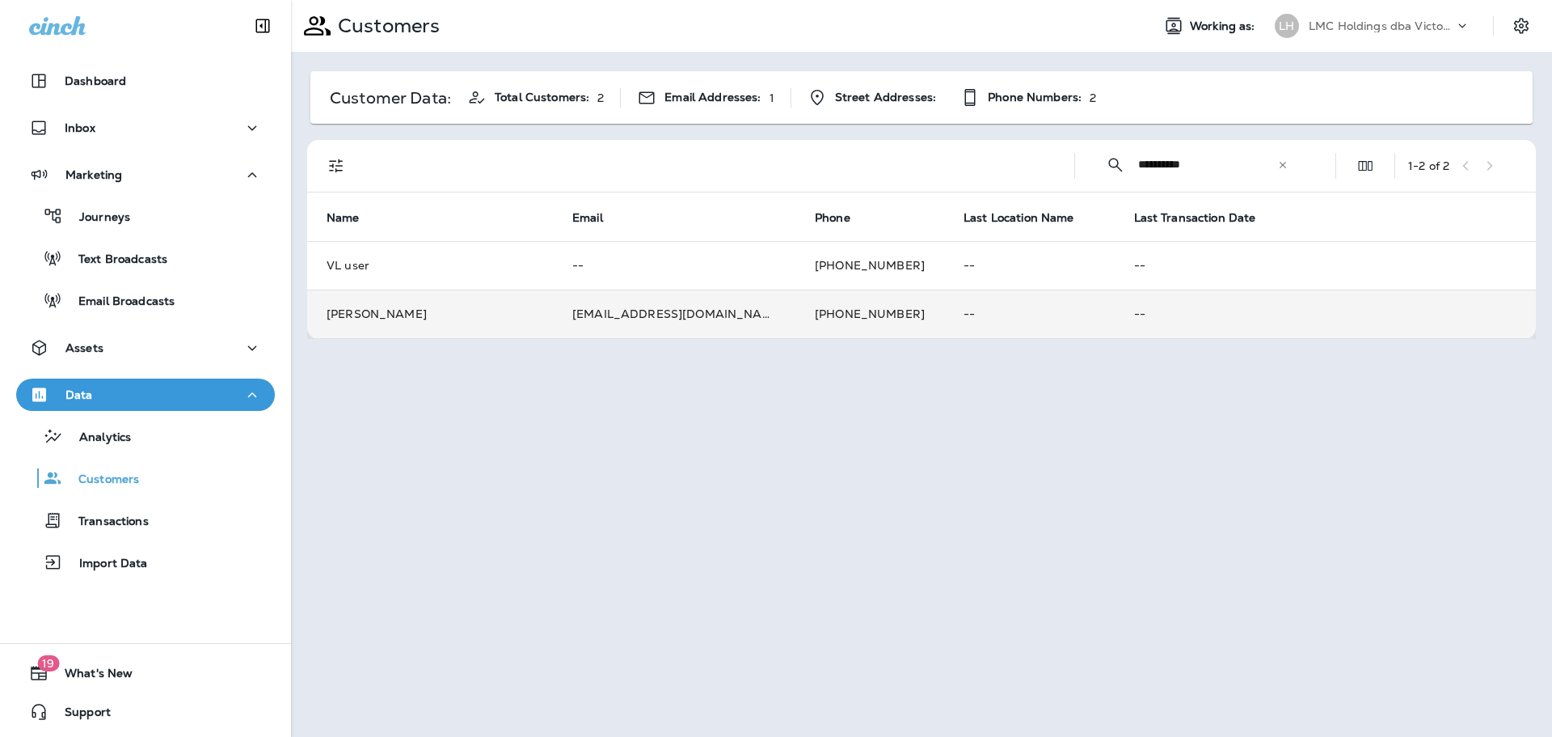
click at [716, 317] on td "[EMAIL_ADDRESS][DOMAIN_NAME]" at bounding box center [674, 313] width 243 height 49
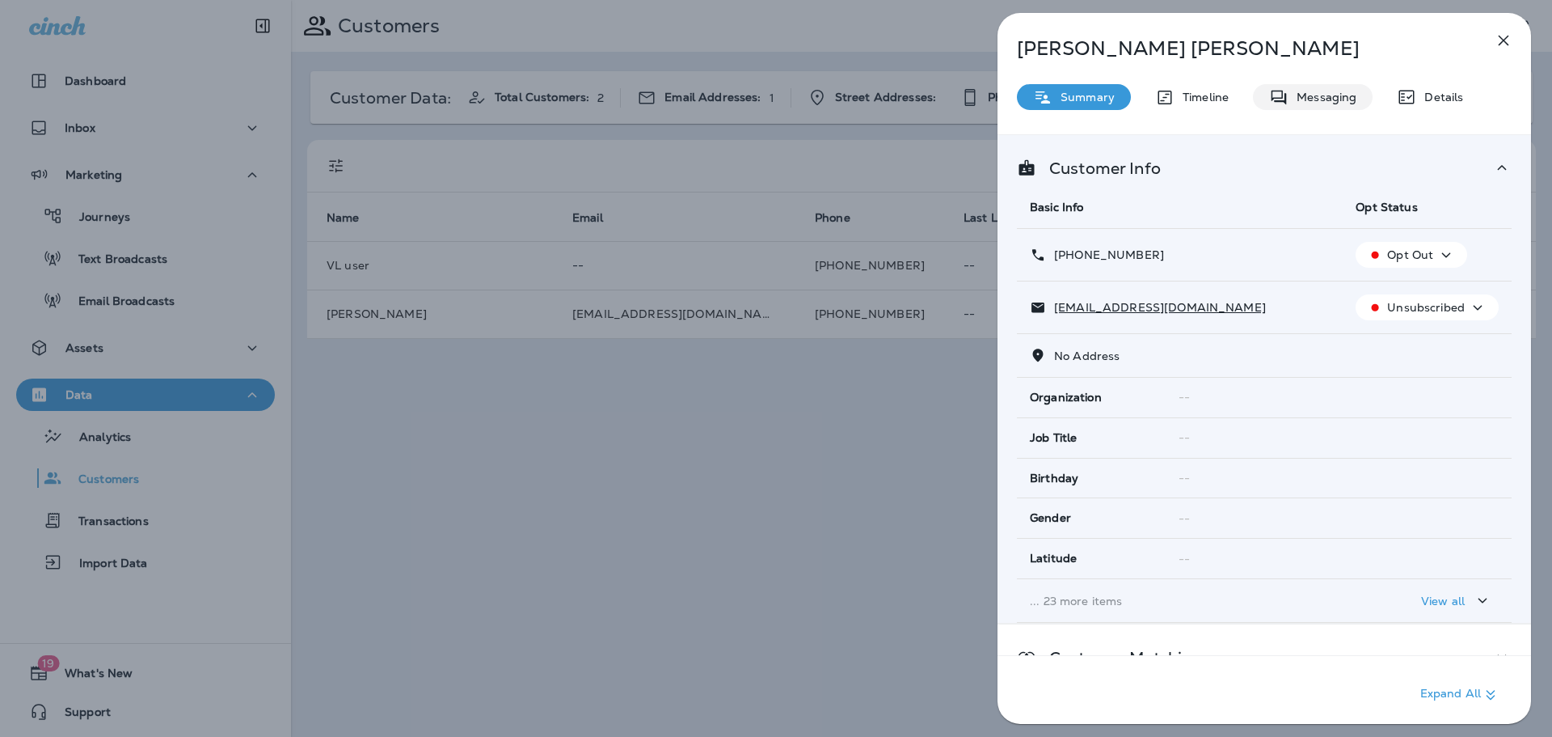
click at [1318, 103] on p "Messaging" at bounding box center [1323, 97] width 68 height 13
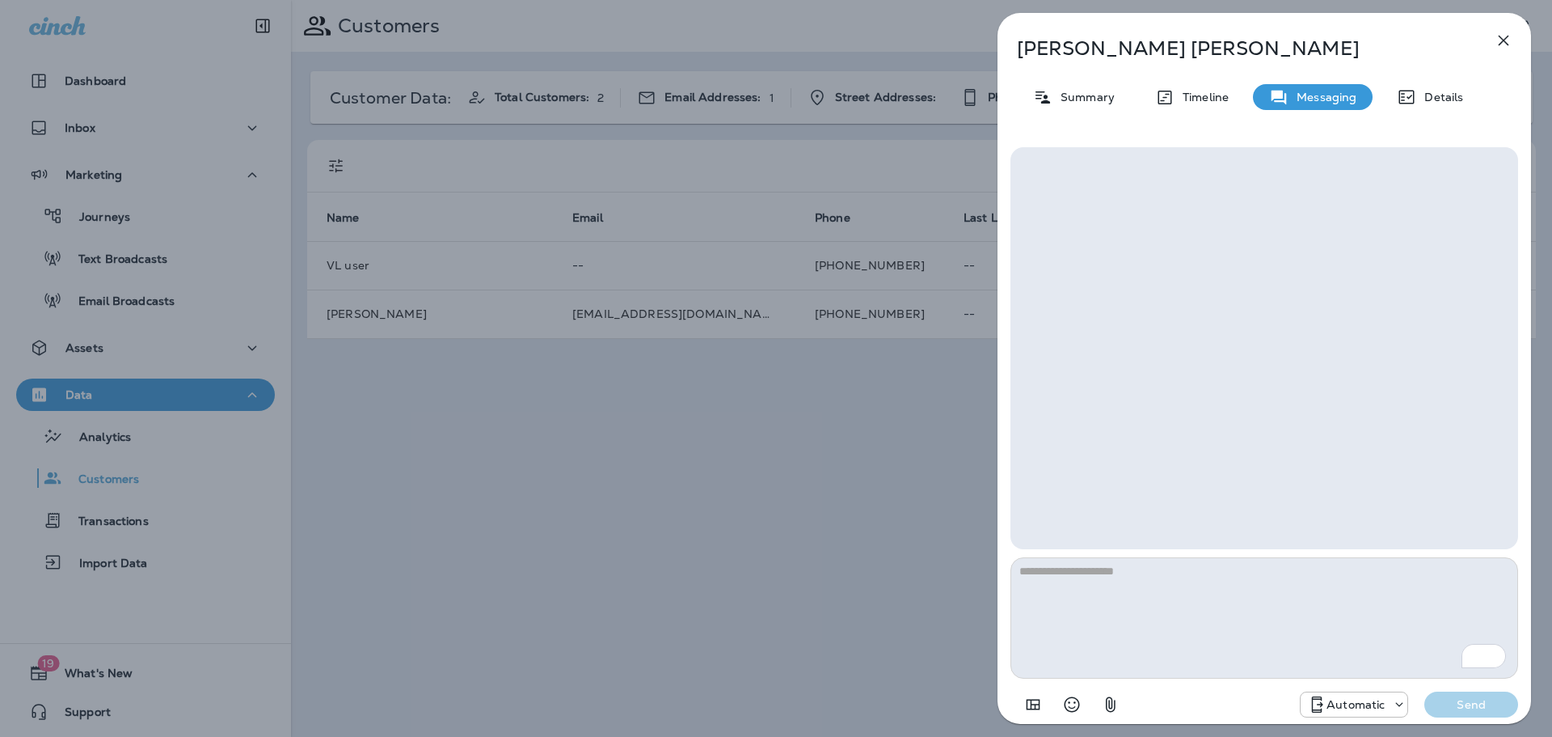
click at [745, 443] on div "[PERSON_NAME] Summary Timeline Messaging Details Automatic Send" at bounding box center [776, 368] width 1552 height 737
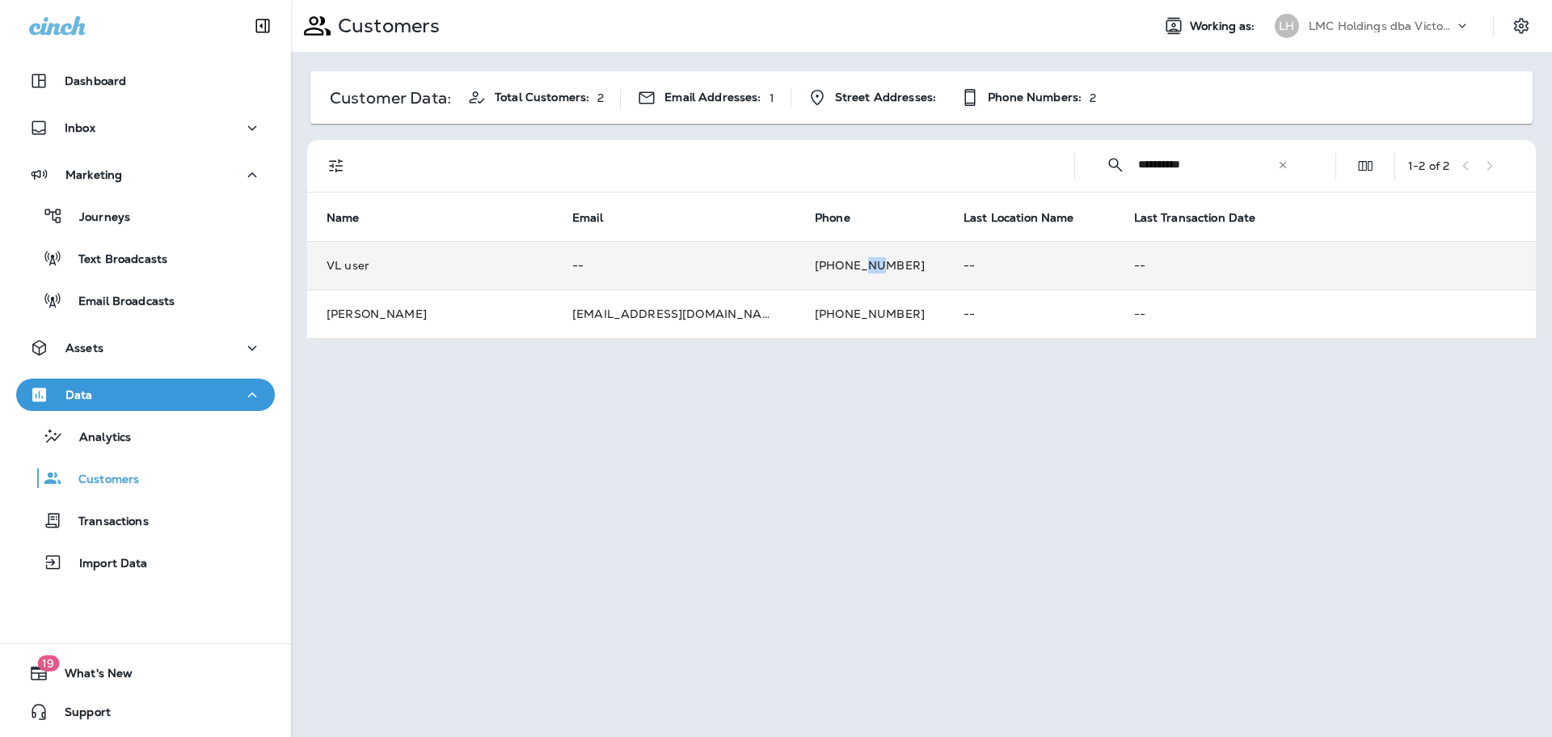
click at [796, 267] on td "[PHONE_NUMBER]" at bounding box center [870, 265] width 149 height 49
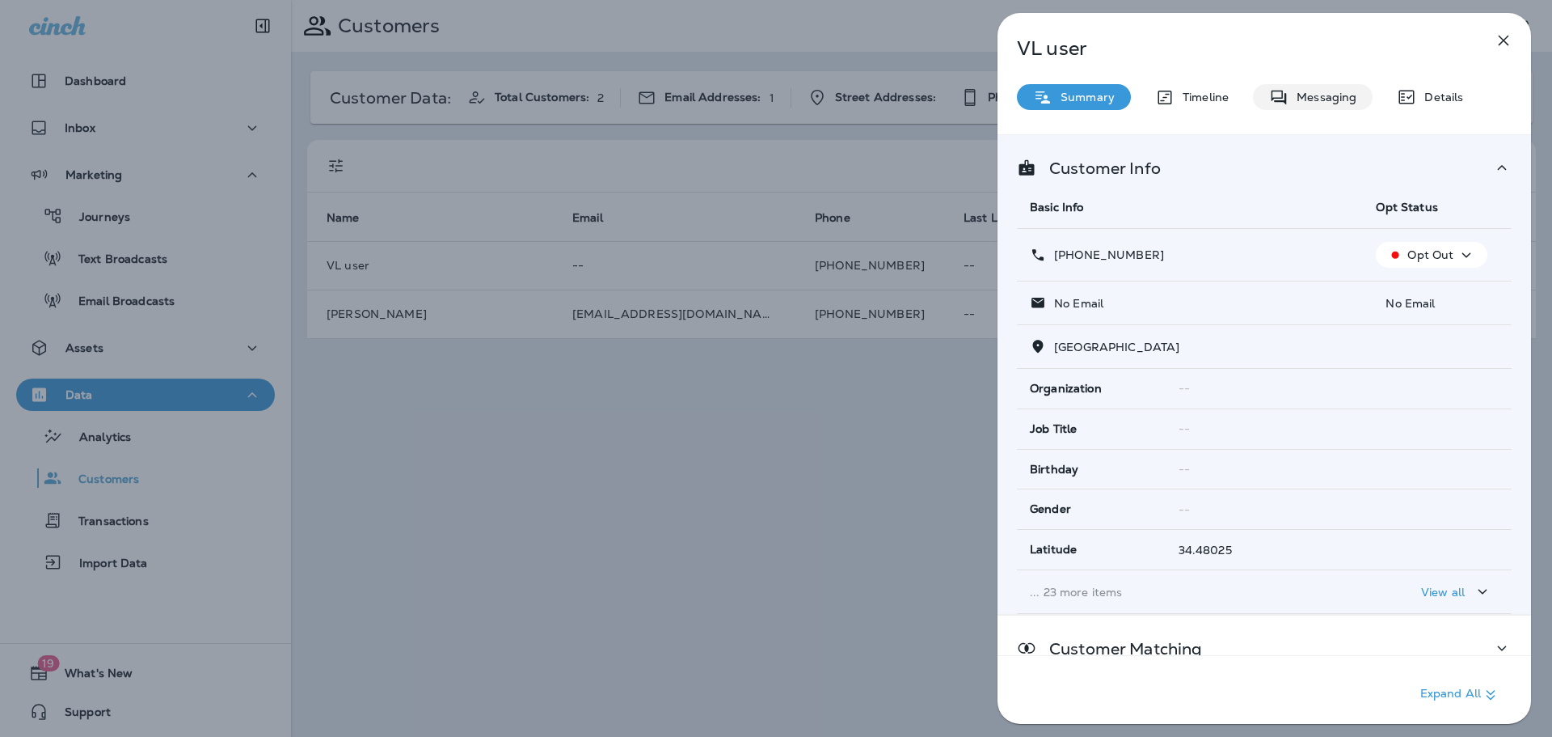
click at [1290, 89] on div "Messaging" at bounding box center [1313, 97] width 120 height 26
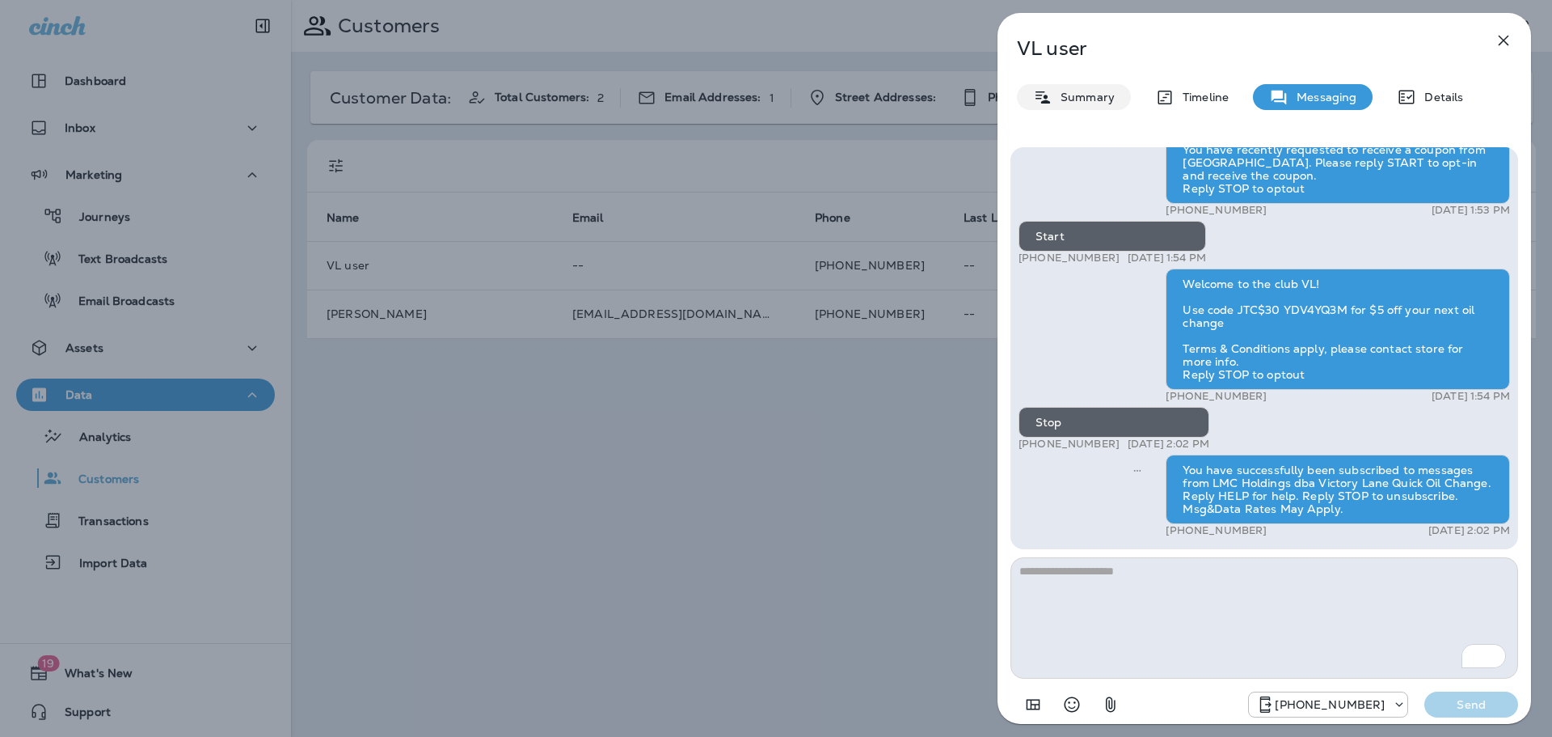
click at [1053, 99] on p "Summary" at bounding box center [1084, 97] width 62 height 13
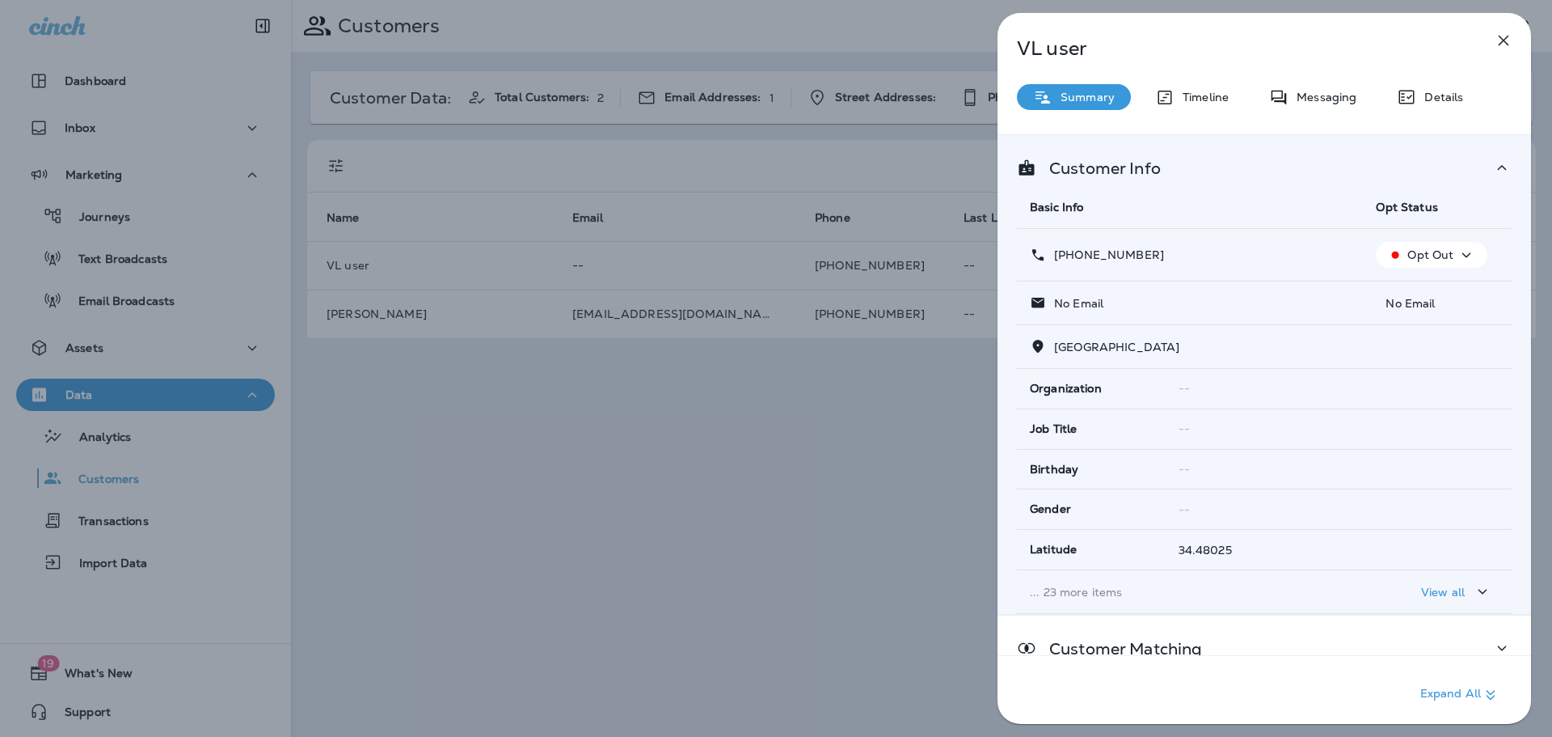
click at [1410, 260] on p "Opt Out" at bounding box center [1431, 254] width 46 height 13
click at [1323, 261] on div "[PHONE_NUMBER]" at bounding box center [1190, 255] width 320 height 17
click at [1409, 253] on p "Opt Out" at bounding box center [1431, 254] width 46 height 13
click at [1318, 253] on div "[PHONE_NUMBER]" at bounding box center [1190, 255] width 320 height 17
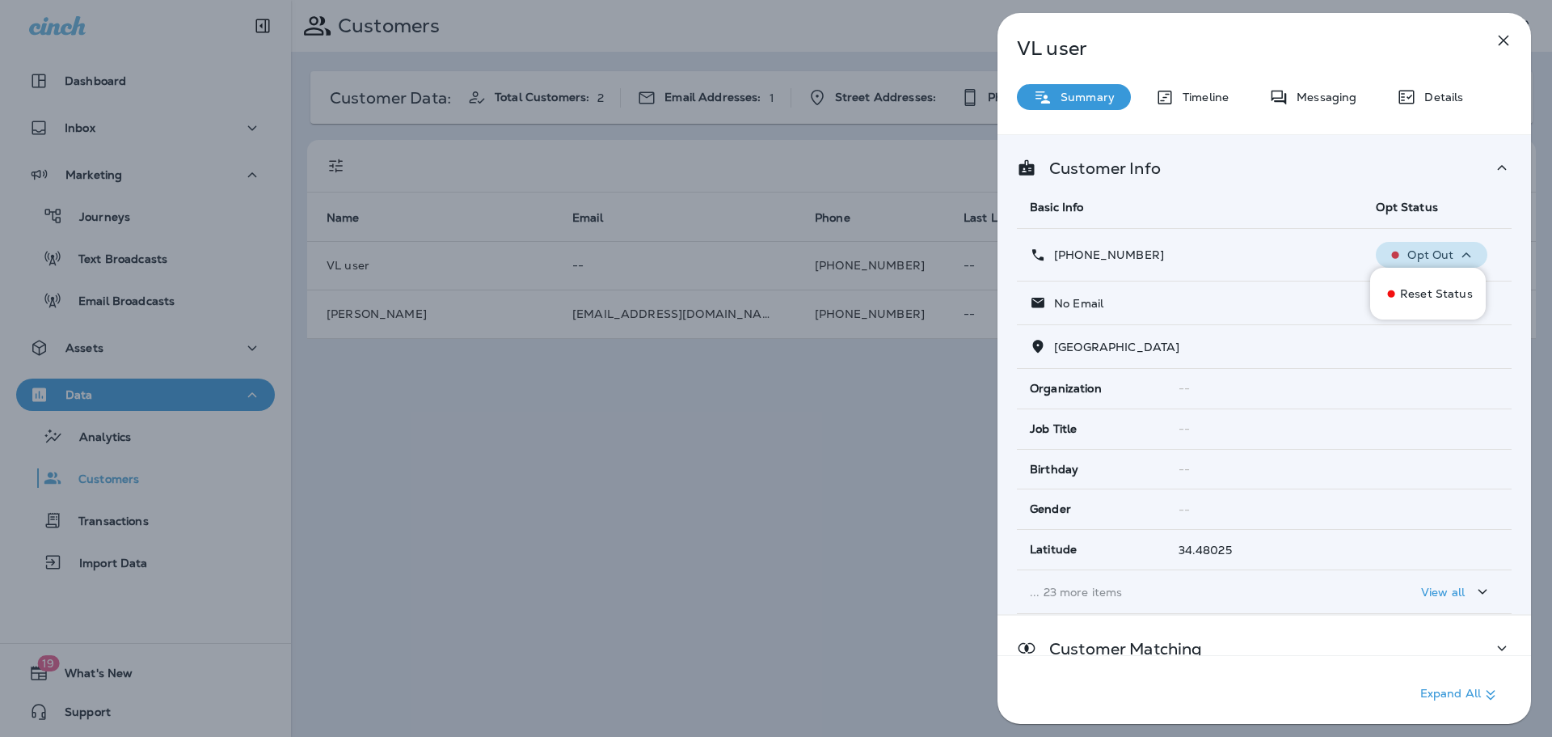
click at [1408, 251] on p "Opt Out" at bounding box center [1431, 254] width 46 height 13
click at [685, 409] on div "VL user Summary Timeline Messaging Details Customer Info Basic Info Opt Status …" at bounding box center [776, 368] width 1552 height 737
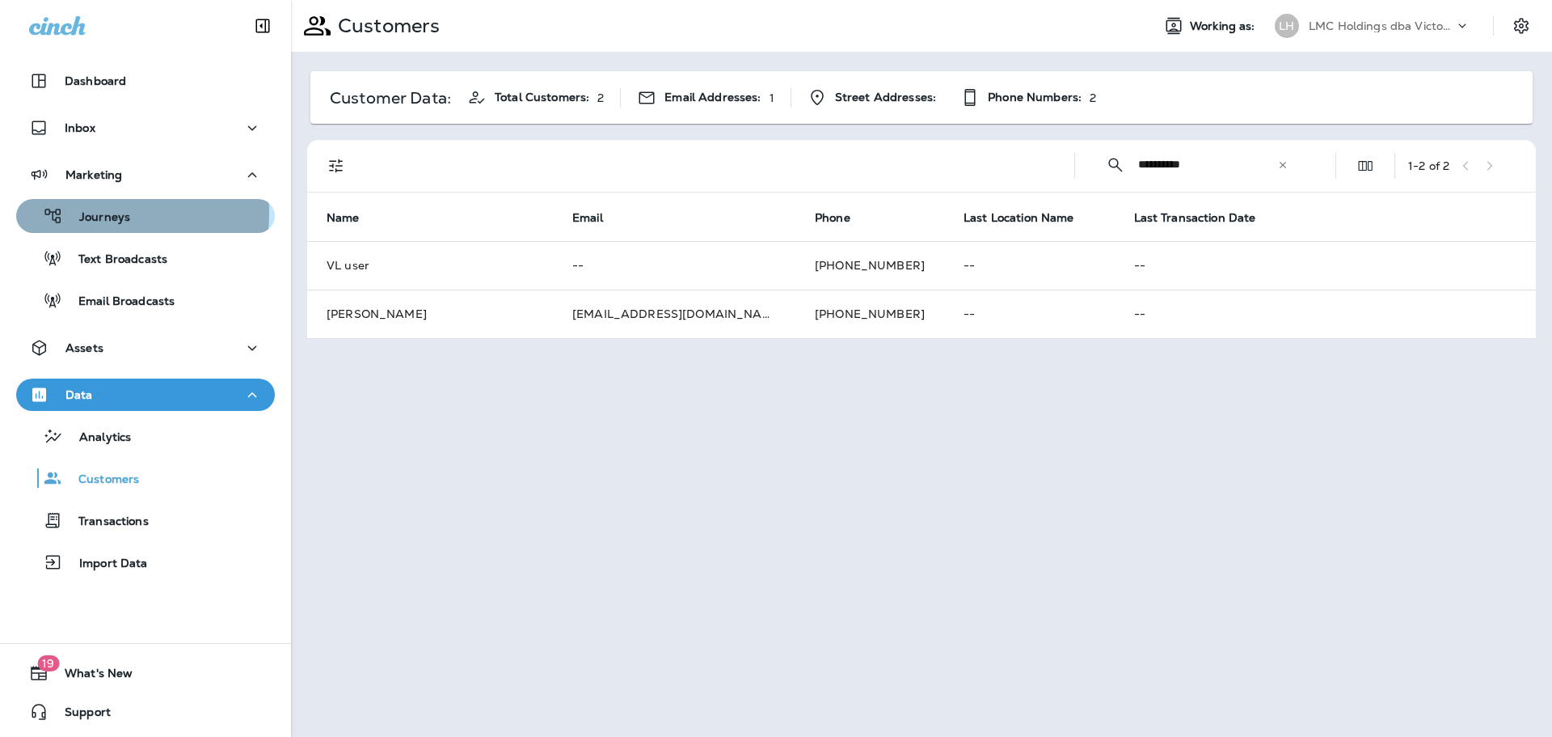
click at [91, 213] on p "Journeys" at bounding box center [96, 217] width 67 height 15
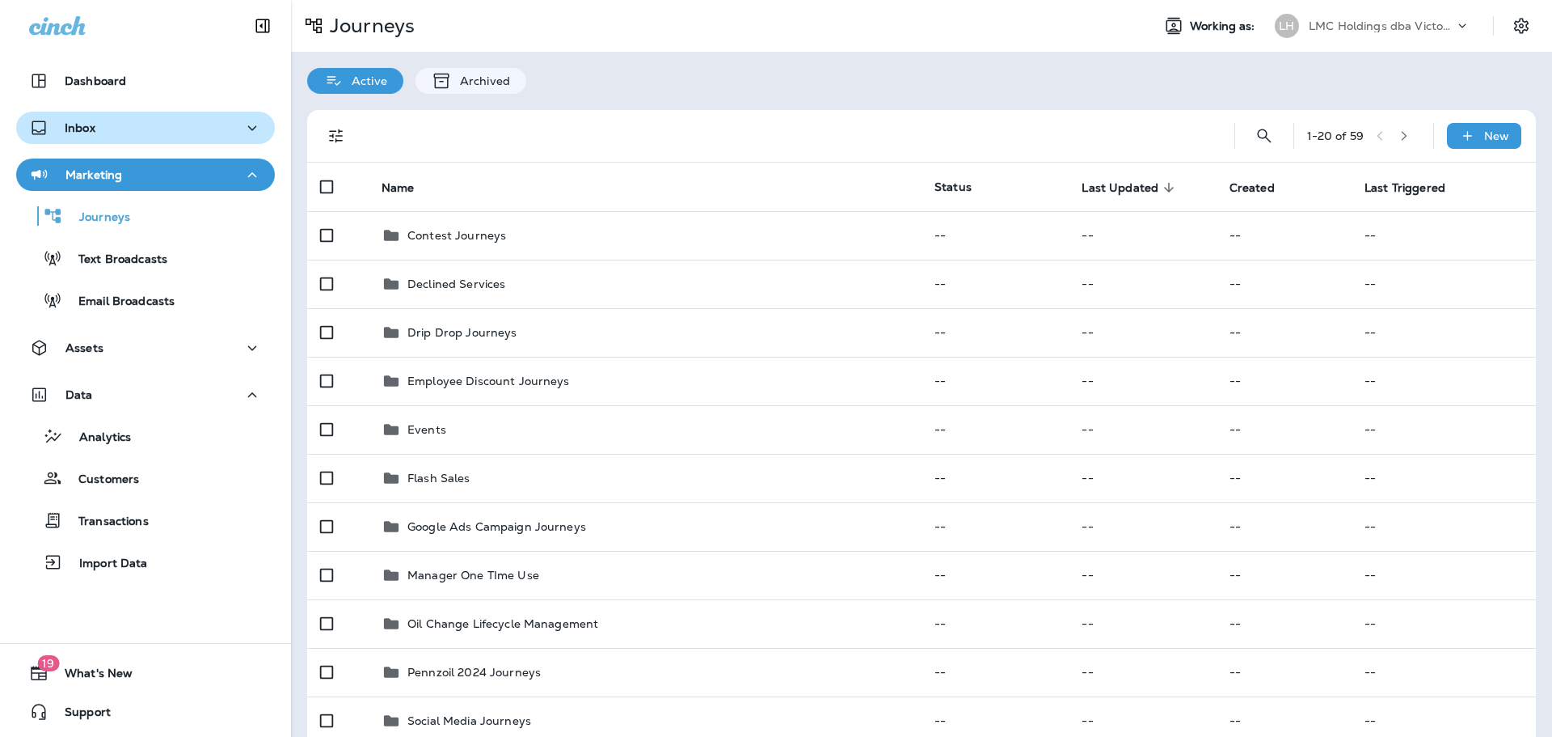
click at [192, 125] on div "Inbox" at bounding box center [145, 128] width 233 height 20
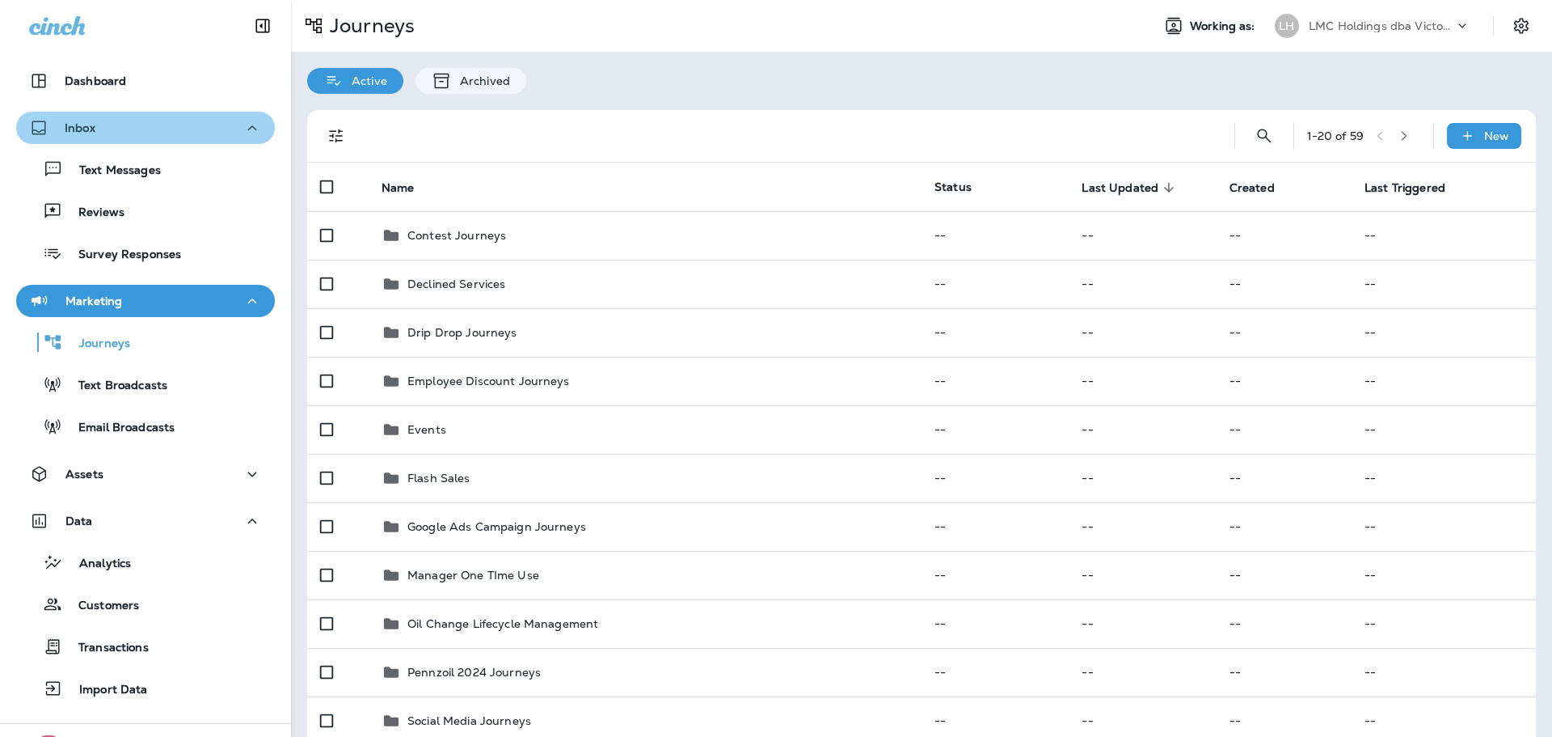
click at [188, 130] on div "Inbox" at bounding box center [145, 128] width 233 height 20
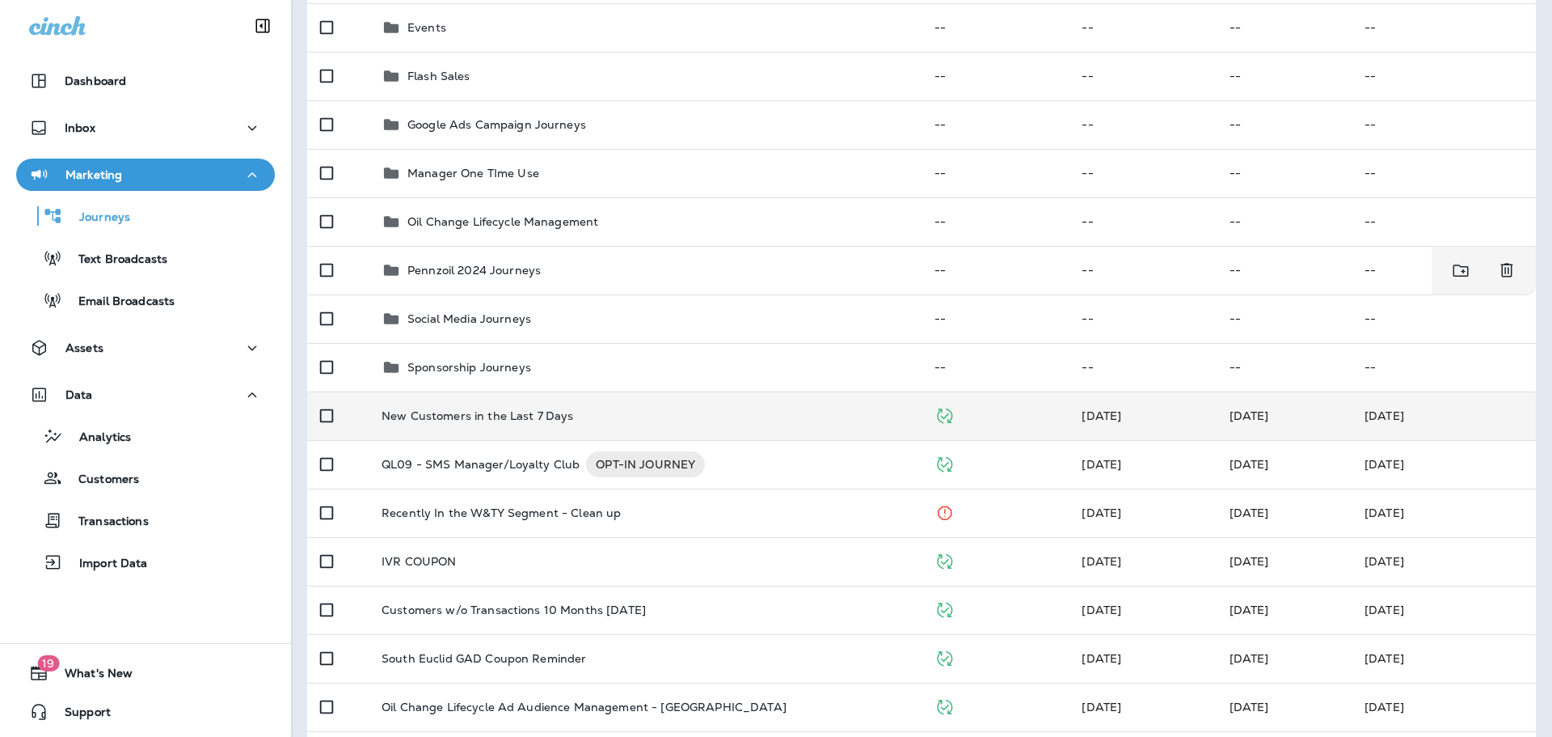
scroll to position [404, 0]
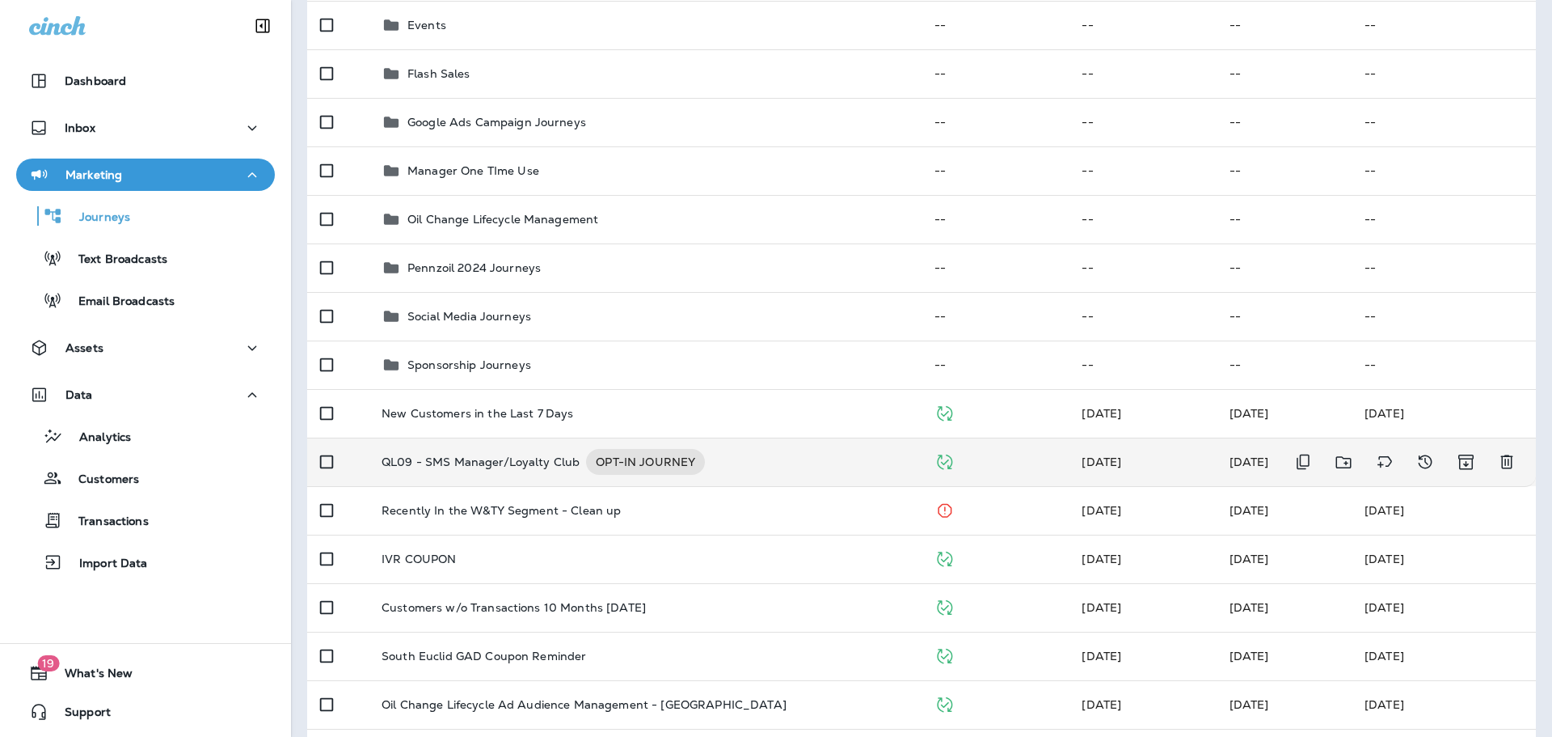
click at [462, 455] on p "QL09 - SMS Manager/Loyalty Club" at bounding box center [481, 462] width 198 height 26
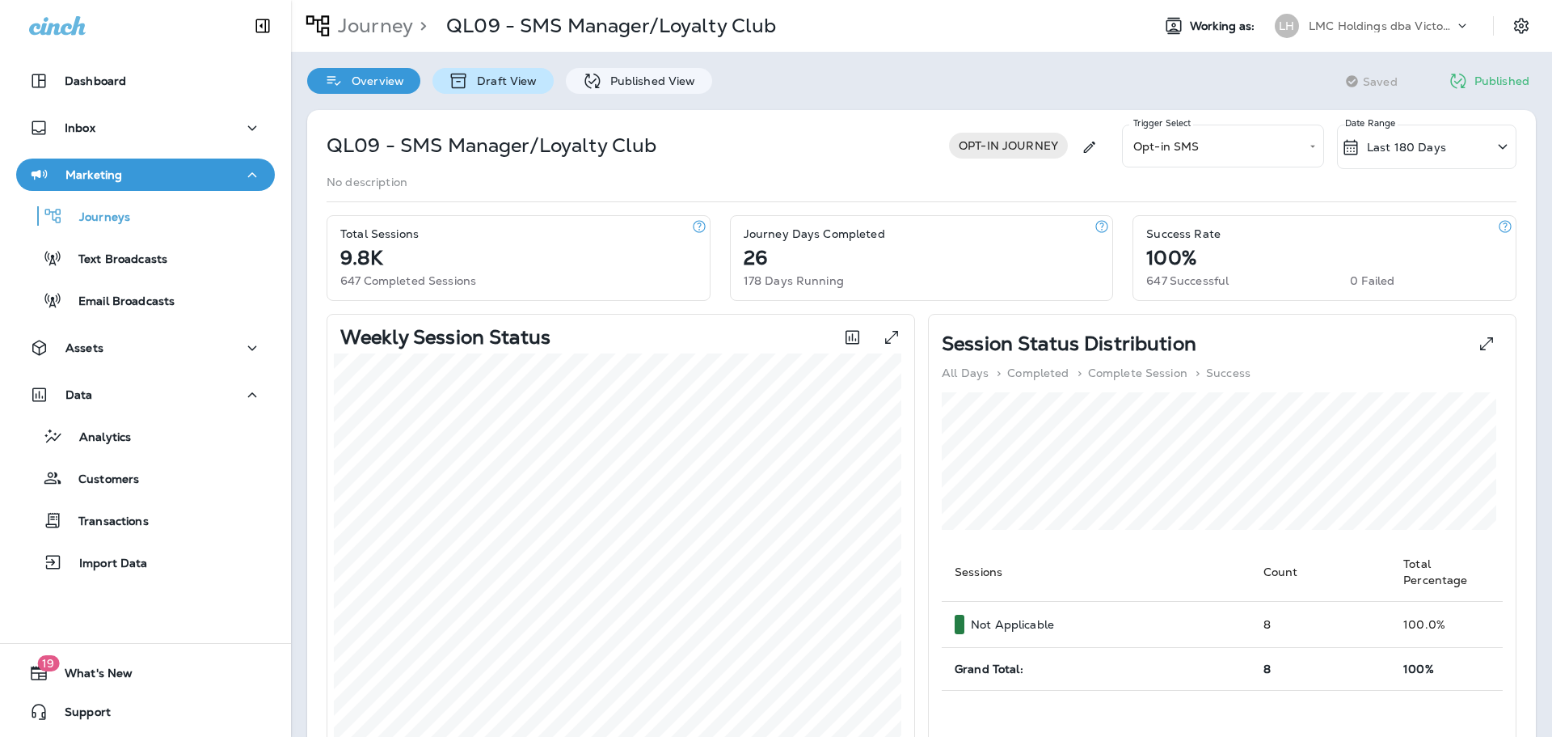
click at [501, 87] on p "Draft View" at bounding box center [503, 80] width 68 height 13
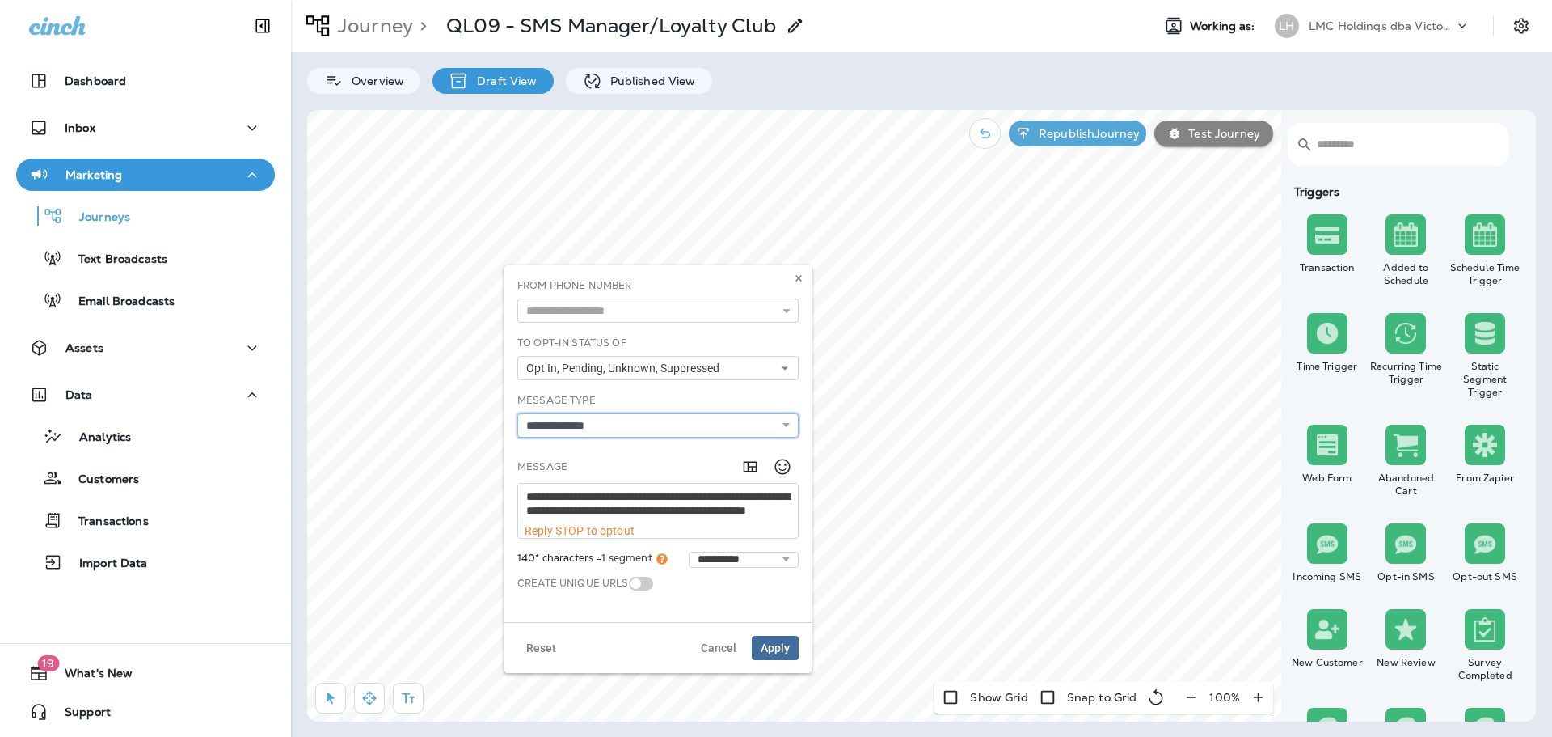
click at [629, 416] on select "**********" at bounding box center [657, 425] width 281 height 24
click at [627, 396] on div "**********" at bounding box center [657, 415] width 281 height 44
